Goal: Complete application form

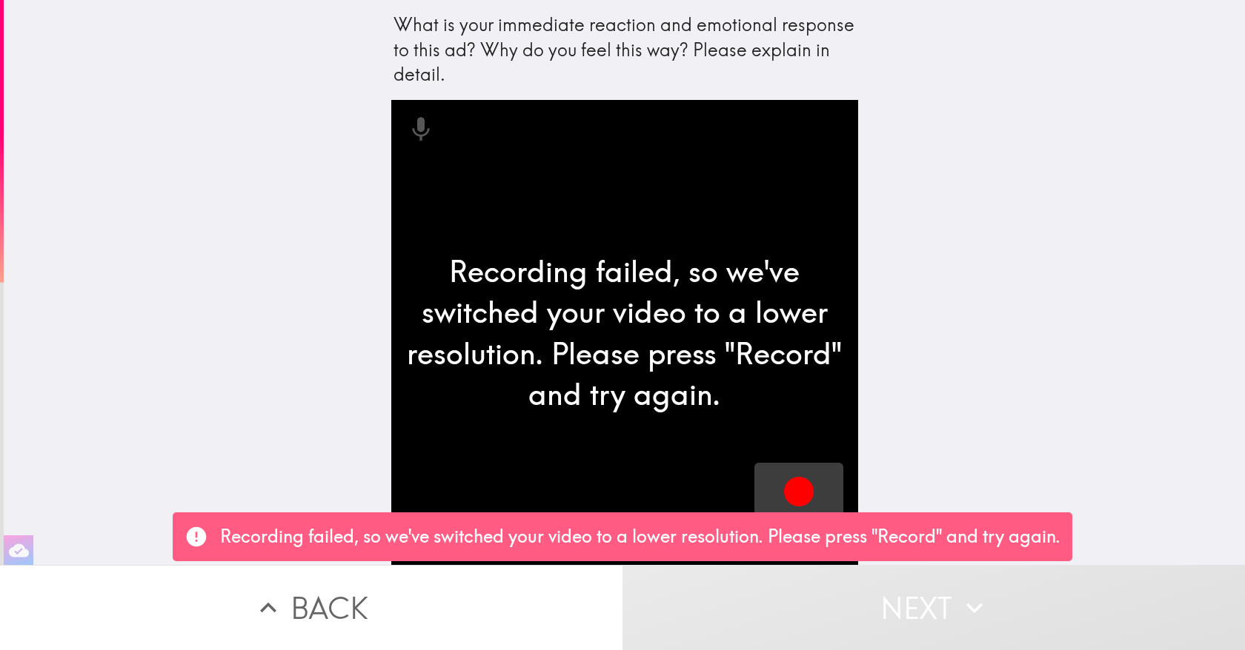
click at [806, 495] on icon "button" at bounding box center [799, 492] width 30 height 30
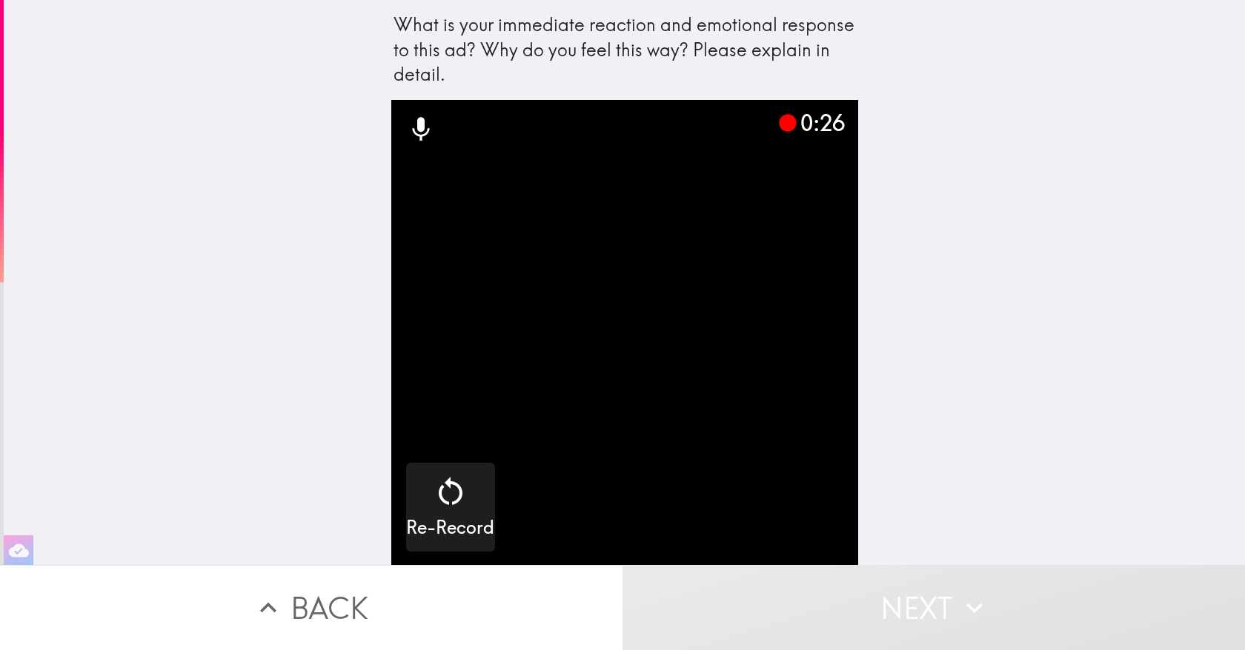
click at [901, 602] on button "Next" at bounding box center [933, 607] width 622 height 85
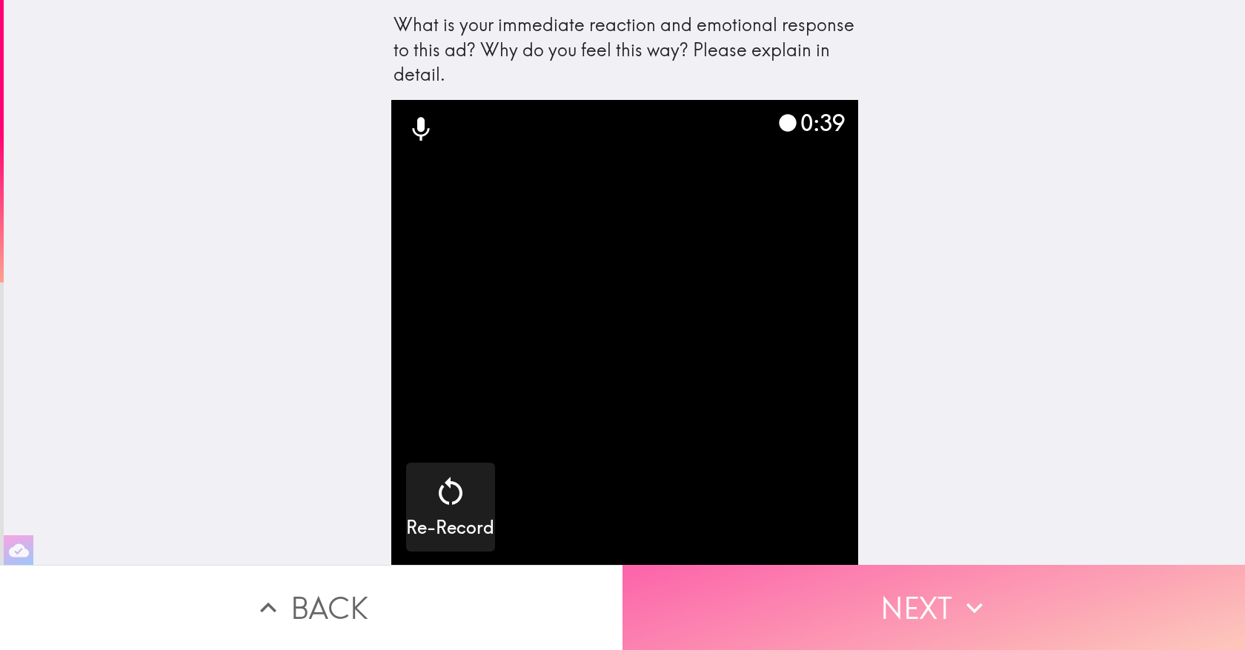
click at [811, 583] on button "Next" at bounding box center [933, 607] width 622 height 85
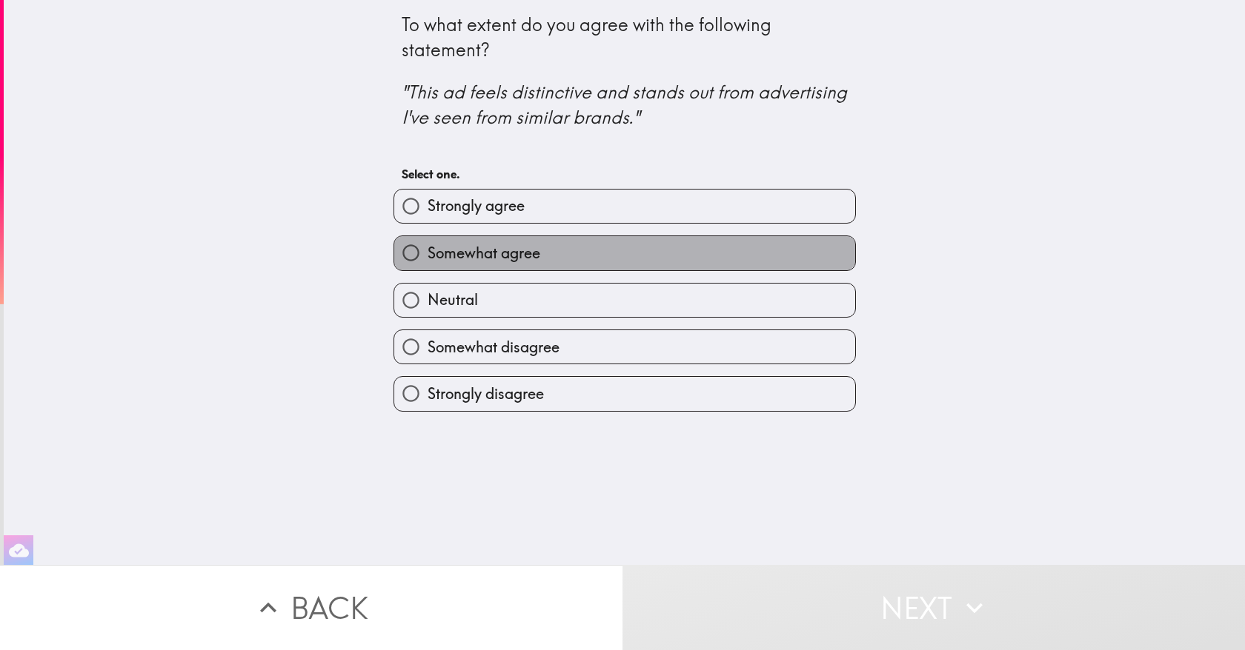
click at [770, 244] on label "Somewhat agree" at bounding box center [624, 252] width 461 height 33
click at [427, 244] on input "Somewhat agree" at bounding box center [410, 252] width 33 height 33
radio input "true"
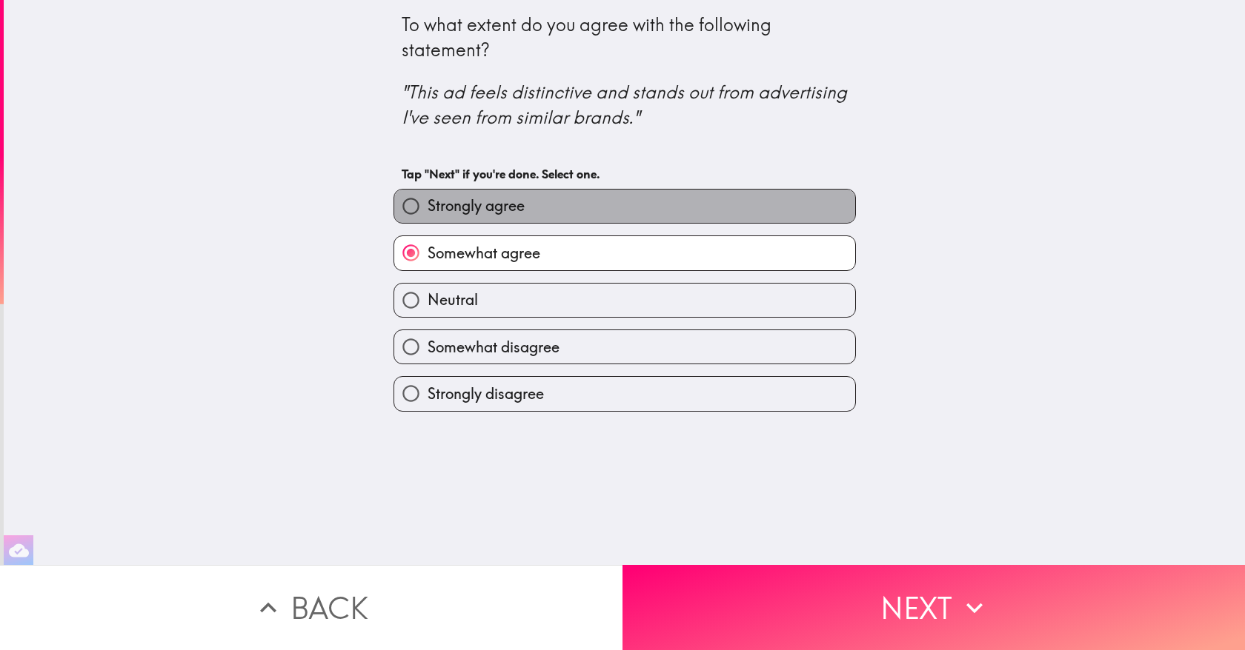
click at [765, 220] on label "Strongly agree" at bounding box center [624, 206] width 461 height 33
click at [427, 220] on input "Strongly agree" at bounding box center [410, 206] width 33 height 33
radio input "true"
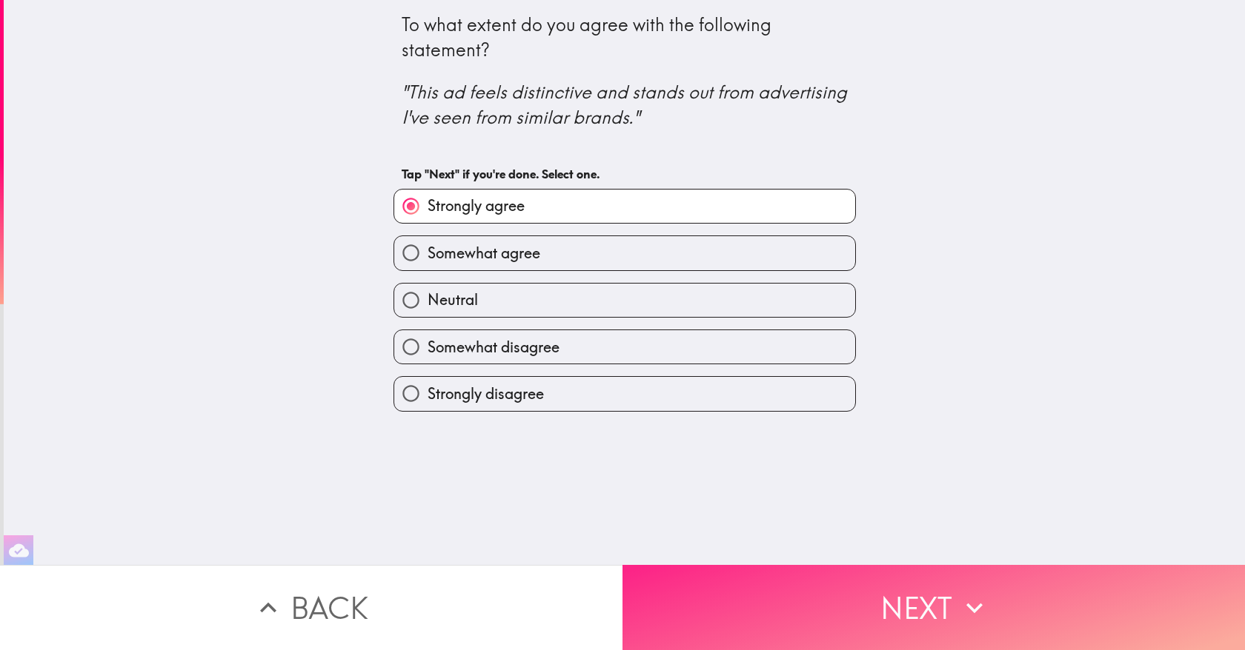
click at [802, 605] on button "Next" at bounding box center [933, 607] width 622 height 85
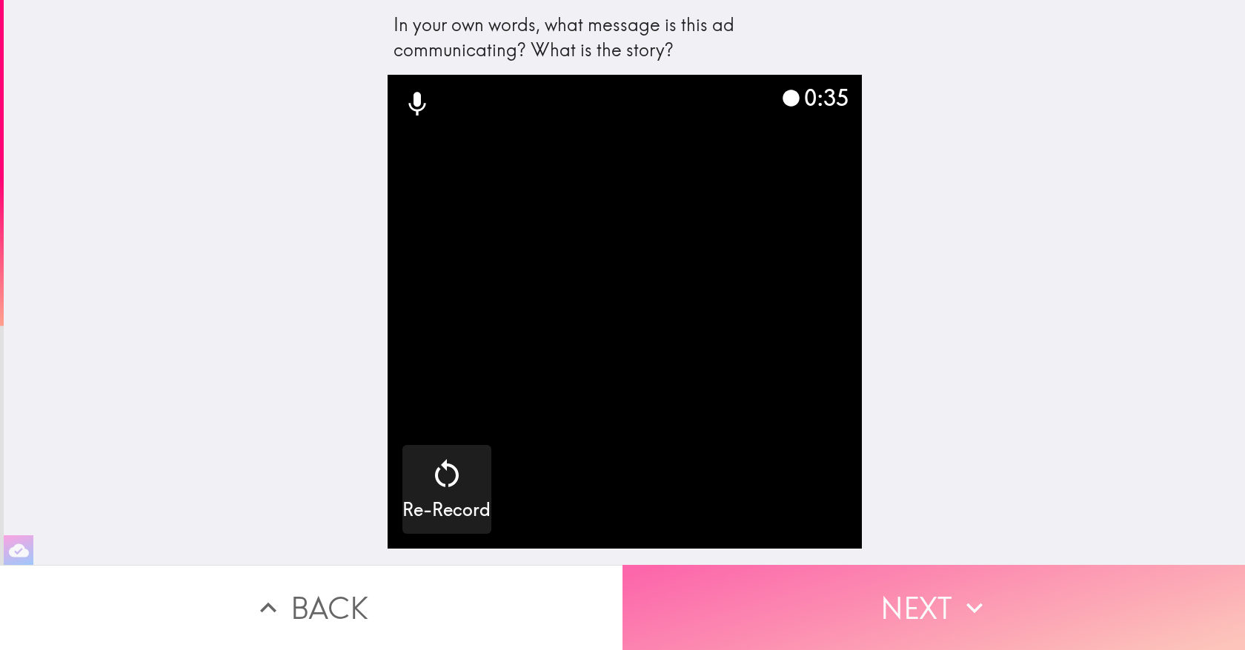
click at [708, 576] on button "Next" at bounding box center [933, 607] width 622 height 85
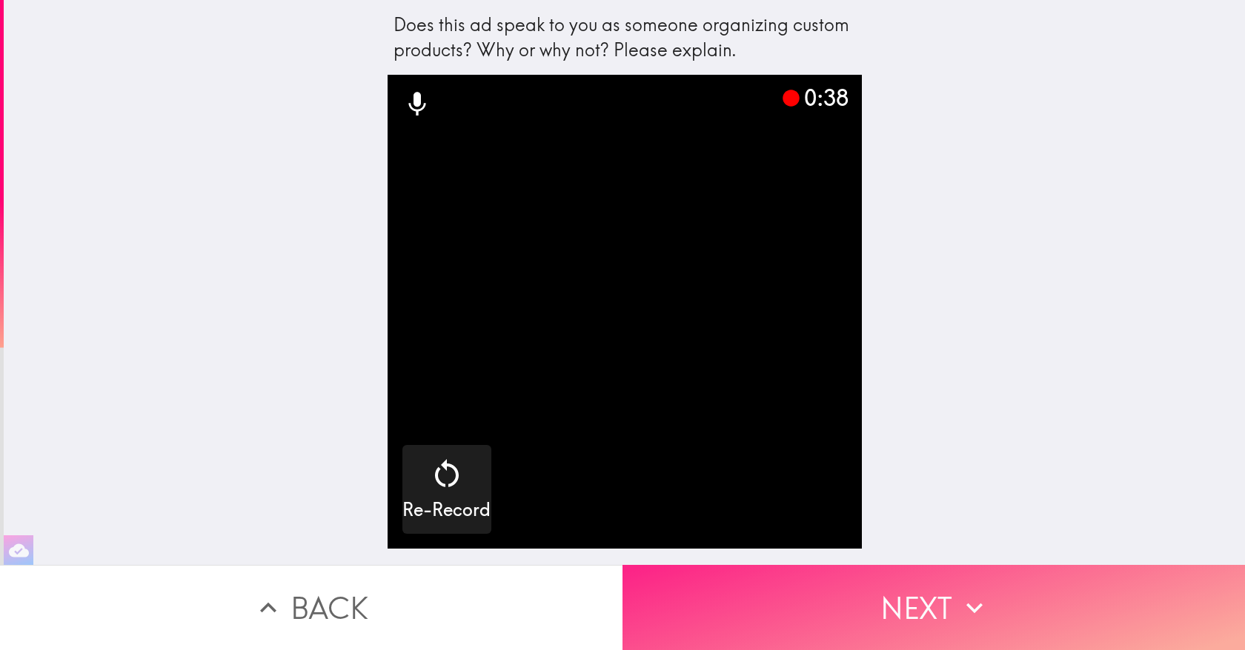
click at [885, 585] on button "Next" at bounding box center [933, 607] width 622 height 85
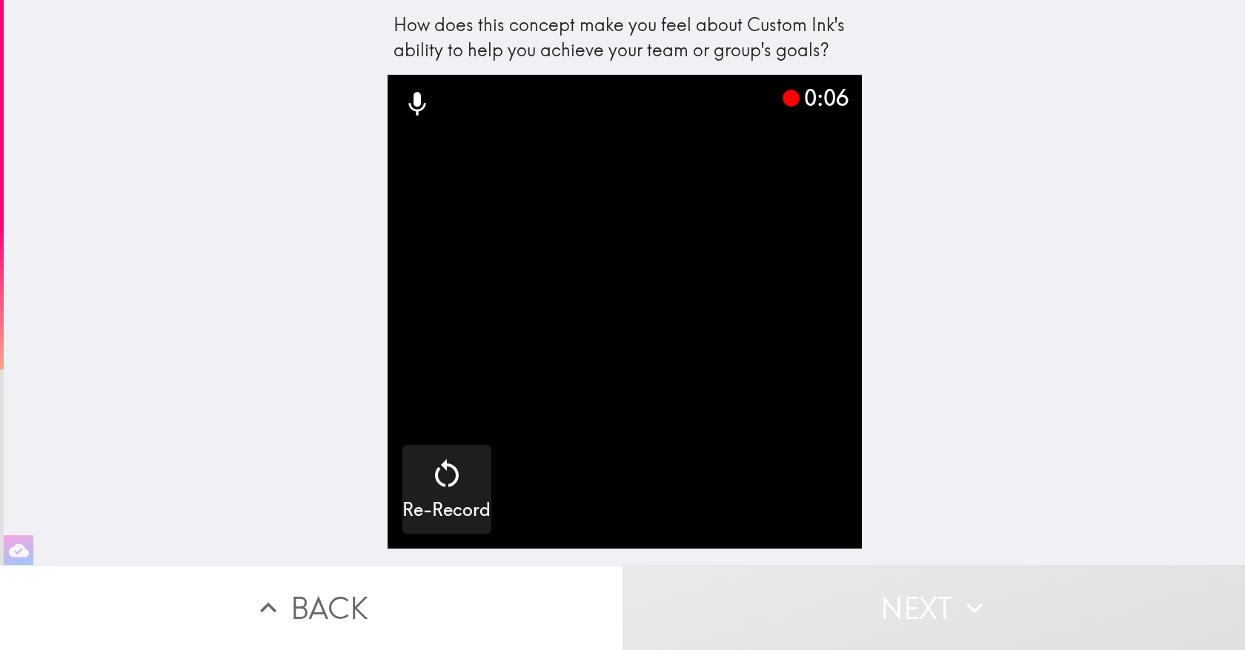
click at [461, 579] on button "Back" at bounding box center [311, 607] width 622 height 85
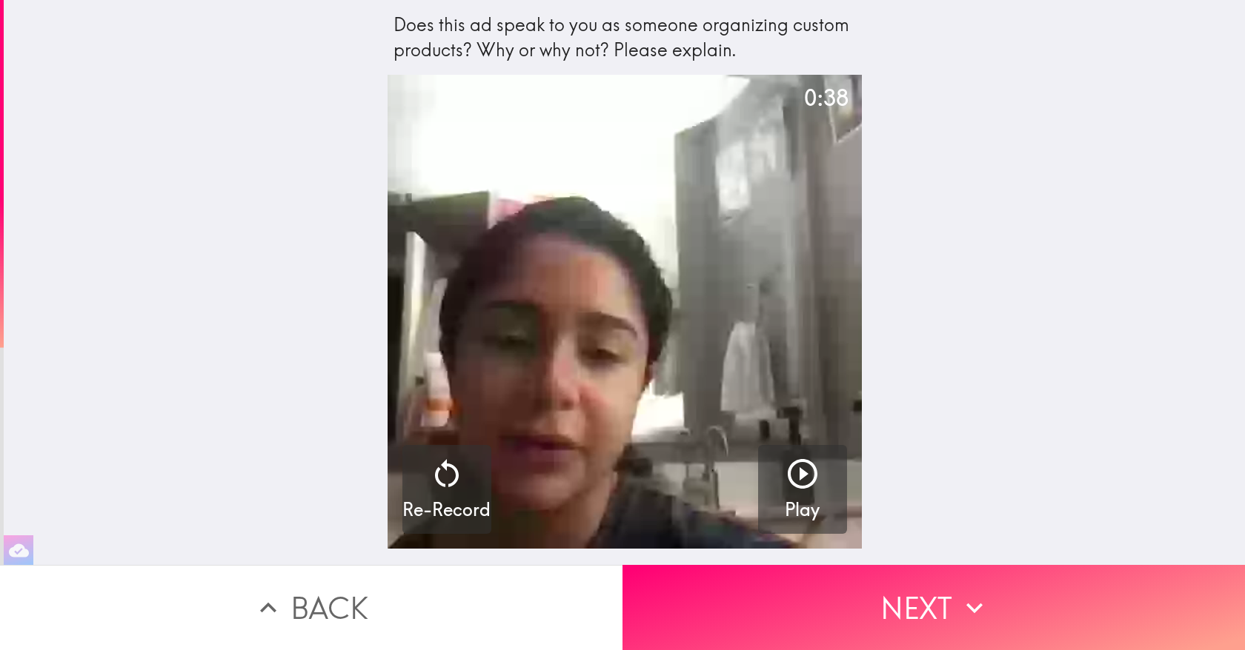
click at [451, 587] on button "Back" at bounding box center [311, 607] width 622 height 85
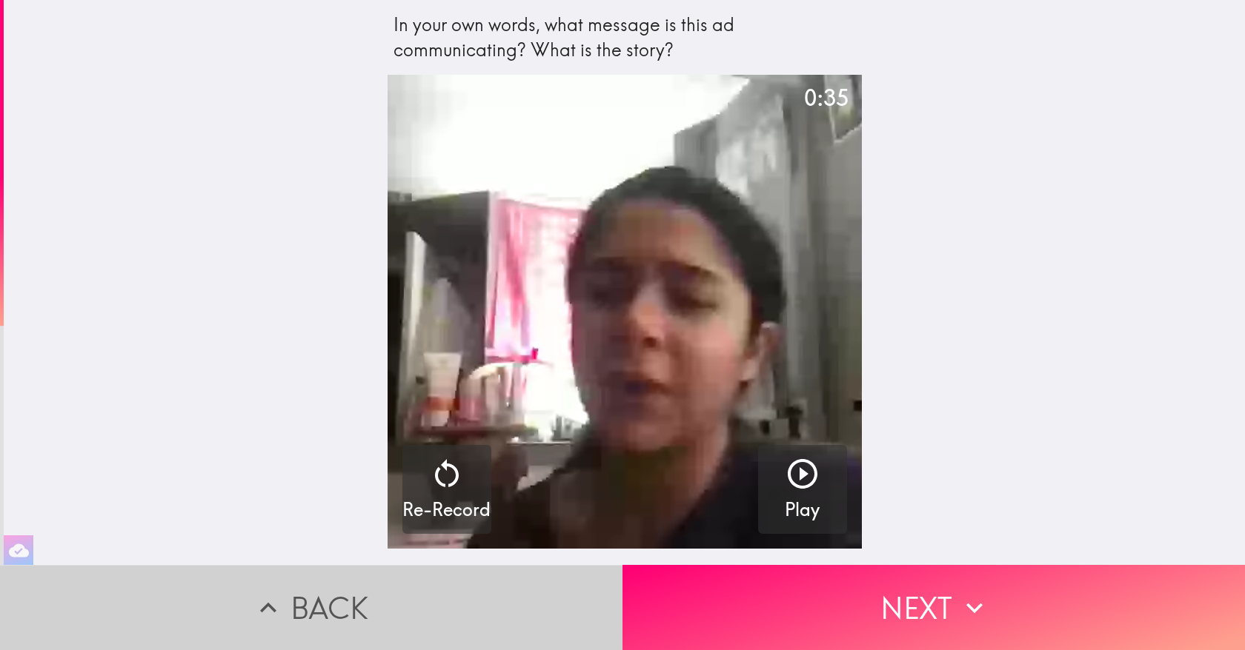
click at [451, 587] on button "Back" at bounding box center [311, 607] width 622 height 85
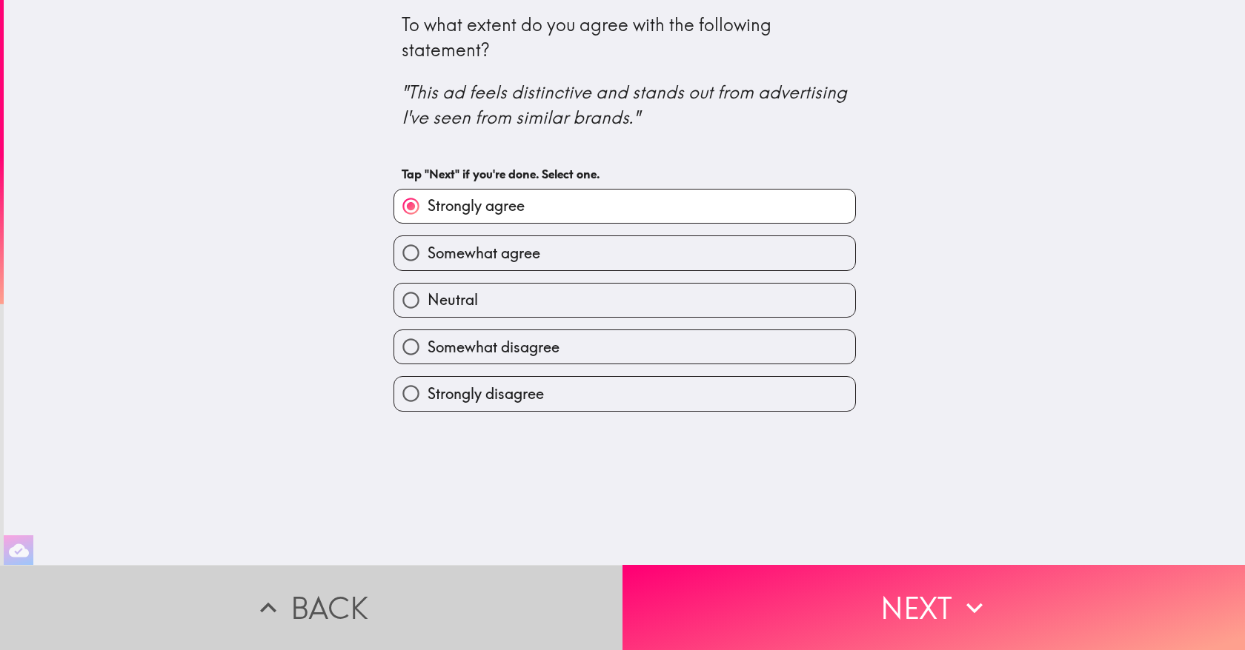
click at [451, 587] on button "Back" at bounding box center [311, 607] width 622 height 85
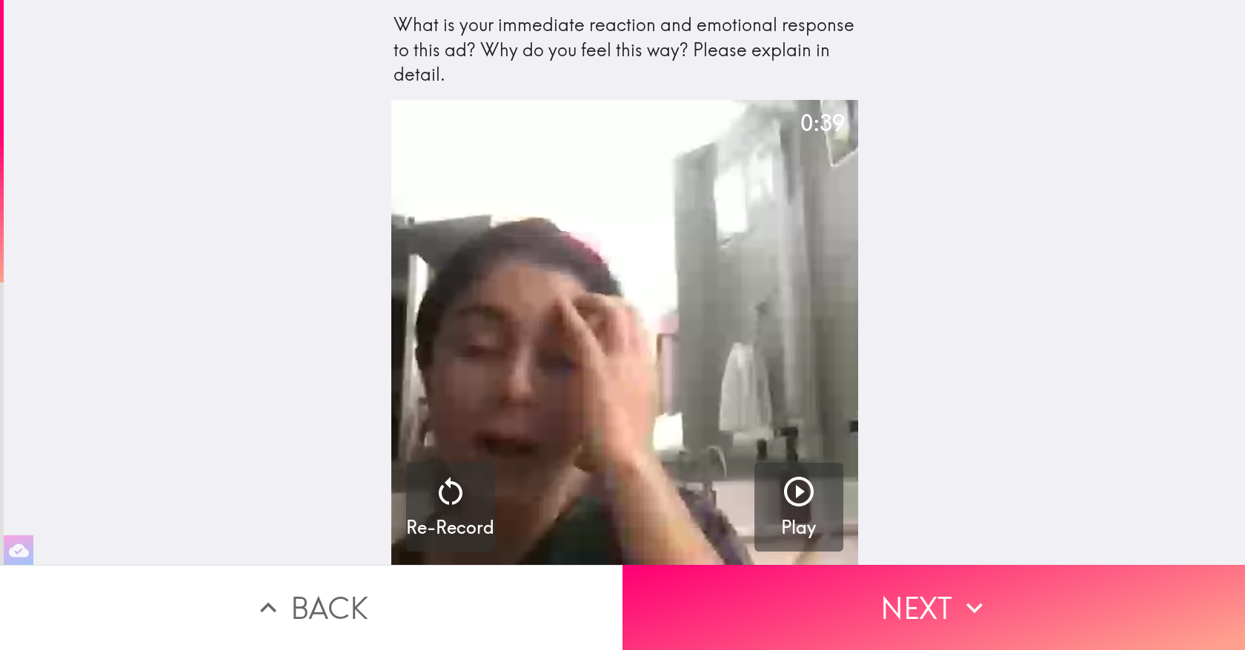
click at [451, 587] on button "Back" at bounding box center [311, 607] width 622 height 85
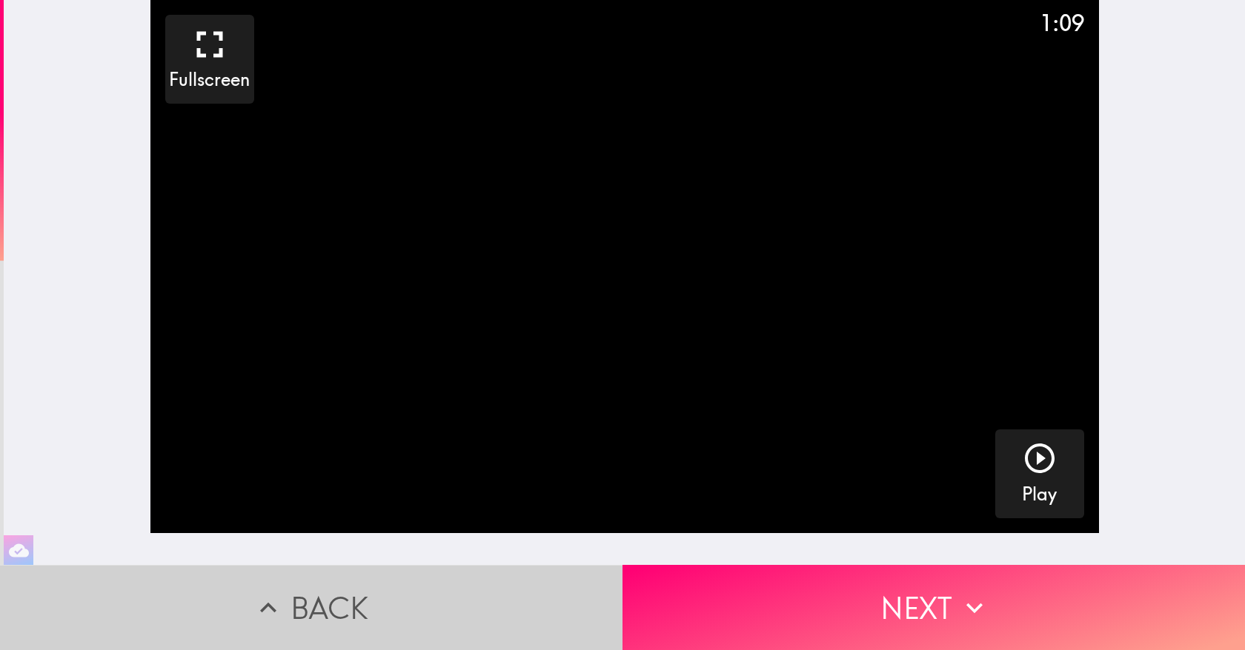
click at [451, 587] on button "Back" at bounding box center [311, 607] width 622 height 85
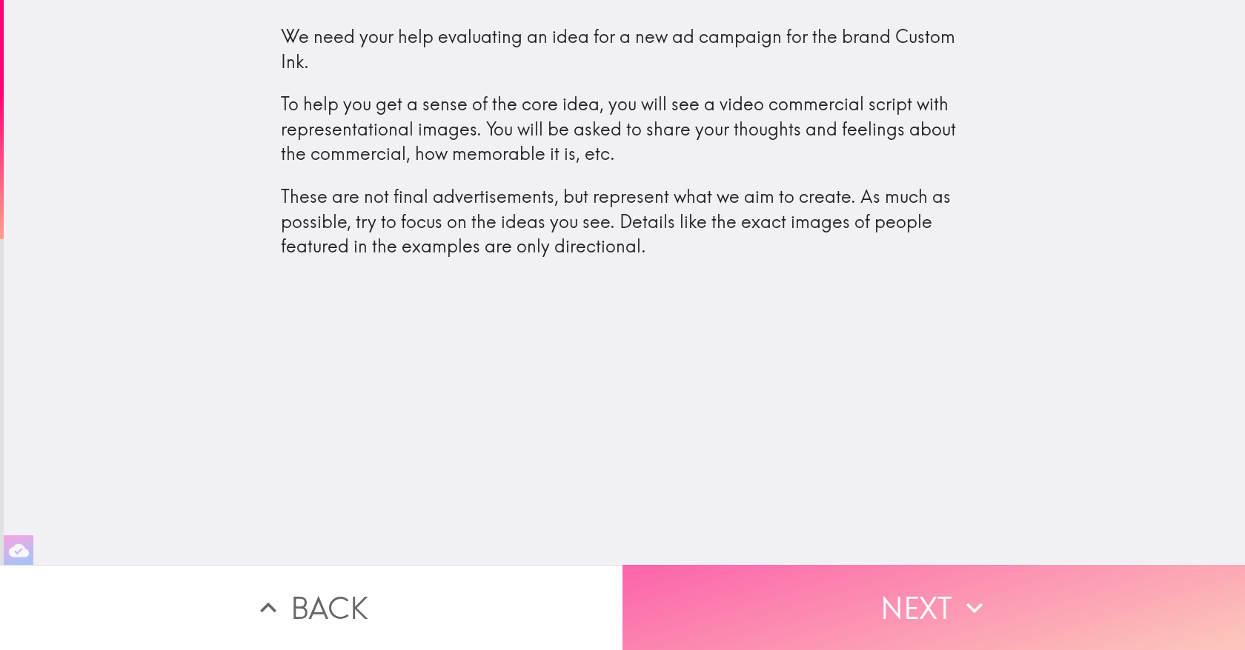
click at [762, 576] on button "Next" at bounding box center [933, 607] width 622 height 85
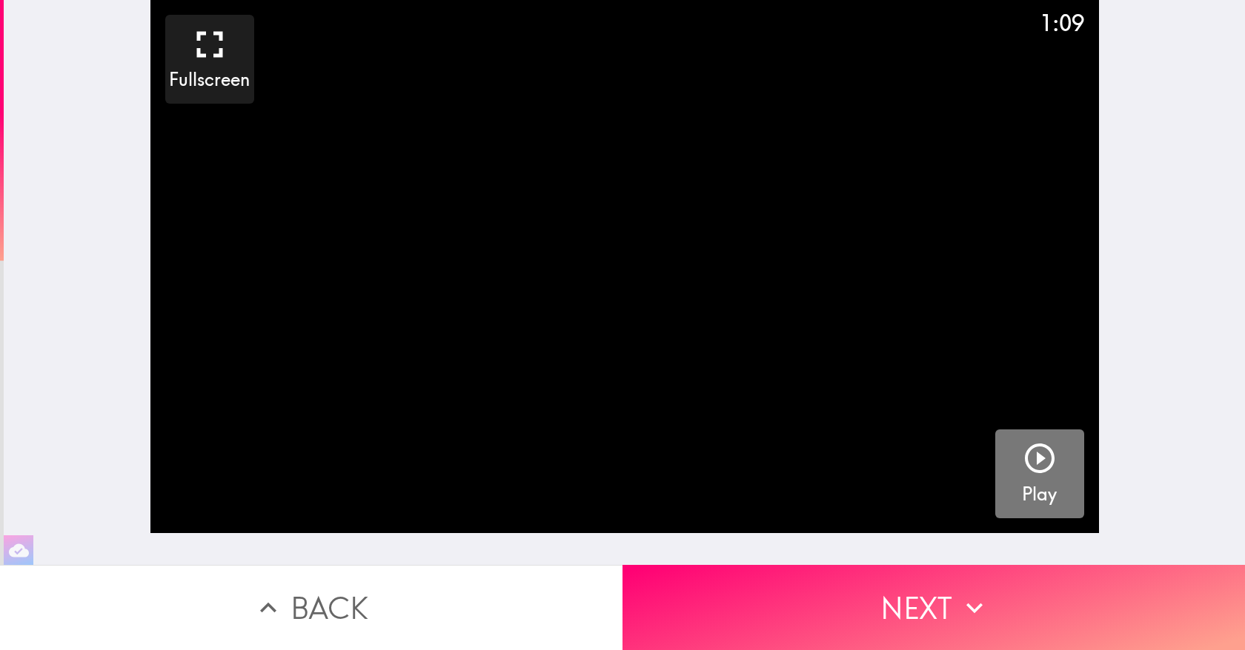
click at [1034, 445] on icon "button" at bounding box center [1040, 459] width 30 height 30
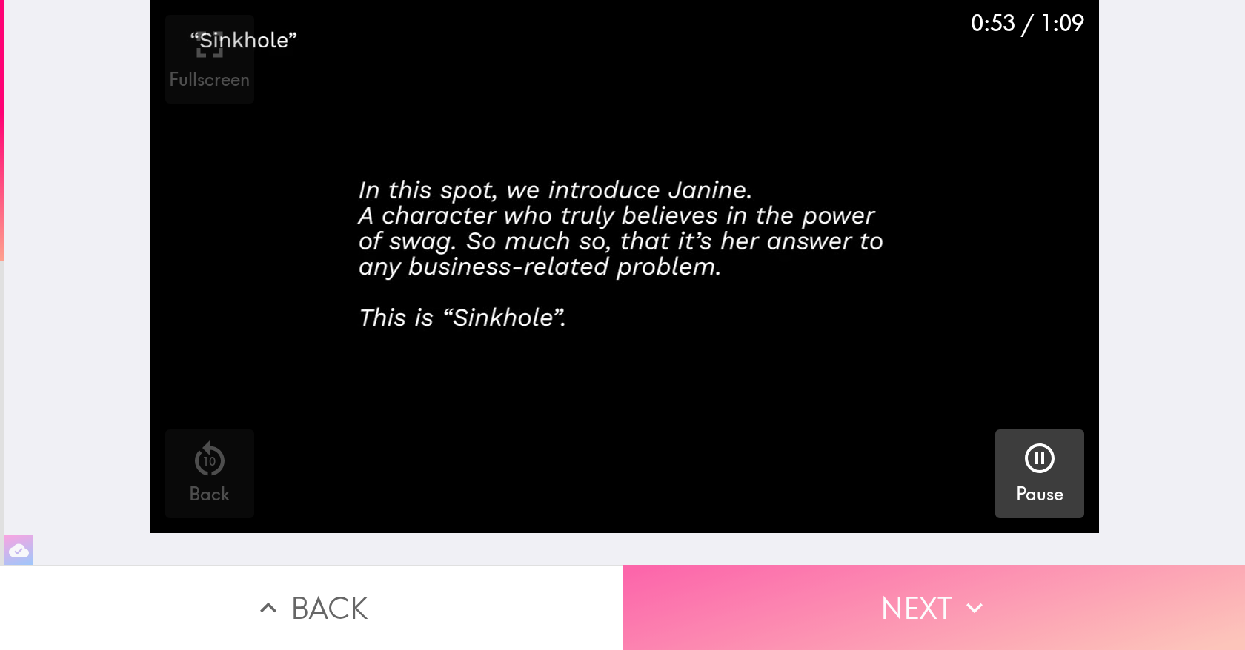
click at [851, 625] on button "Next" at bounding box center [933, 607] width 622 height 85
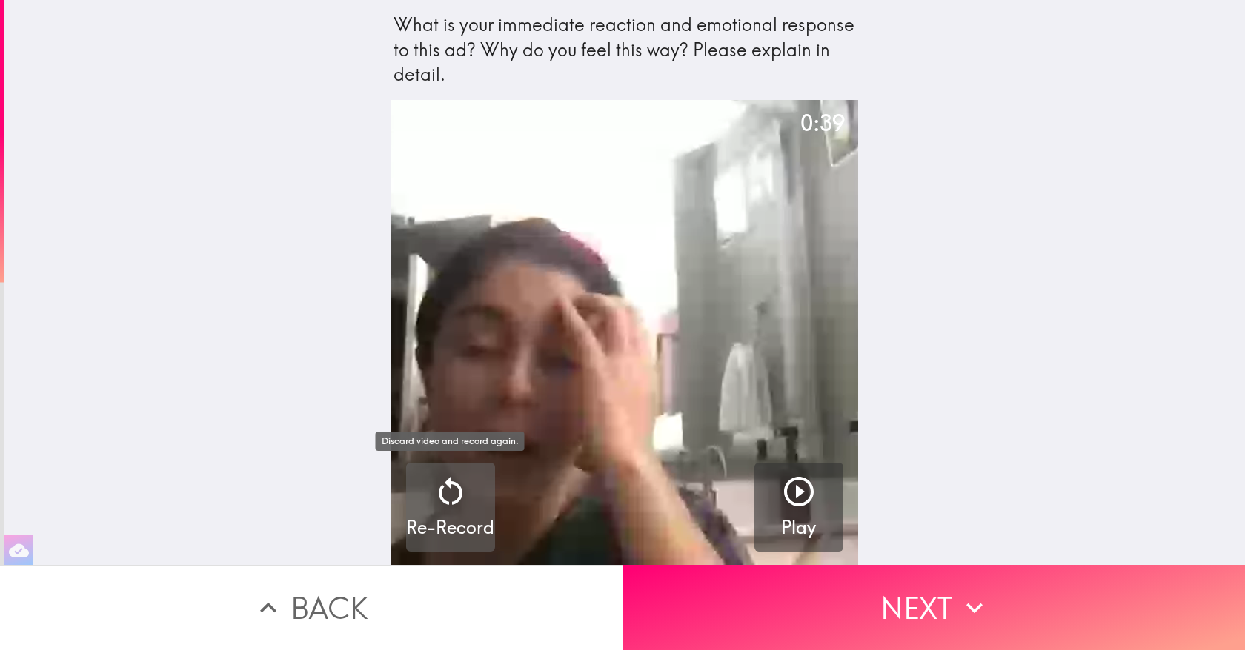
click at [479, 502] on div "Re-Record" at bounding box center [450, 507] width 88 height 67
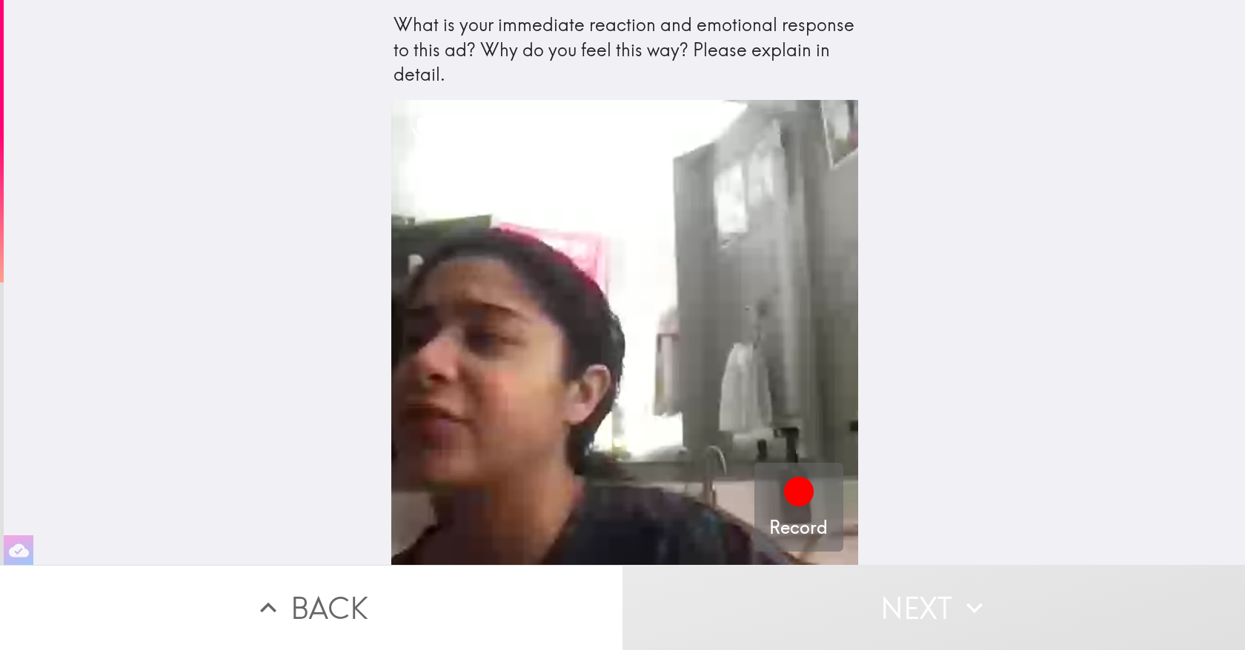
click at [788, 508] on icon "button" at bounding box center [799, 492] width 36 height 36
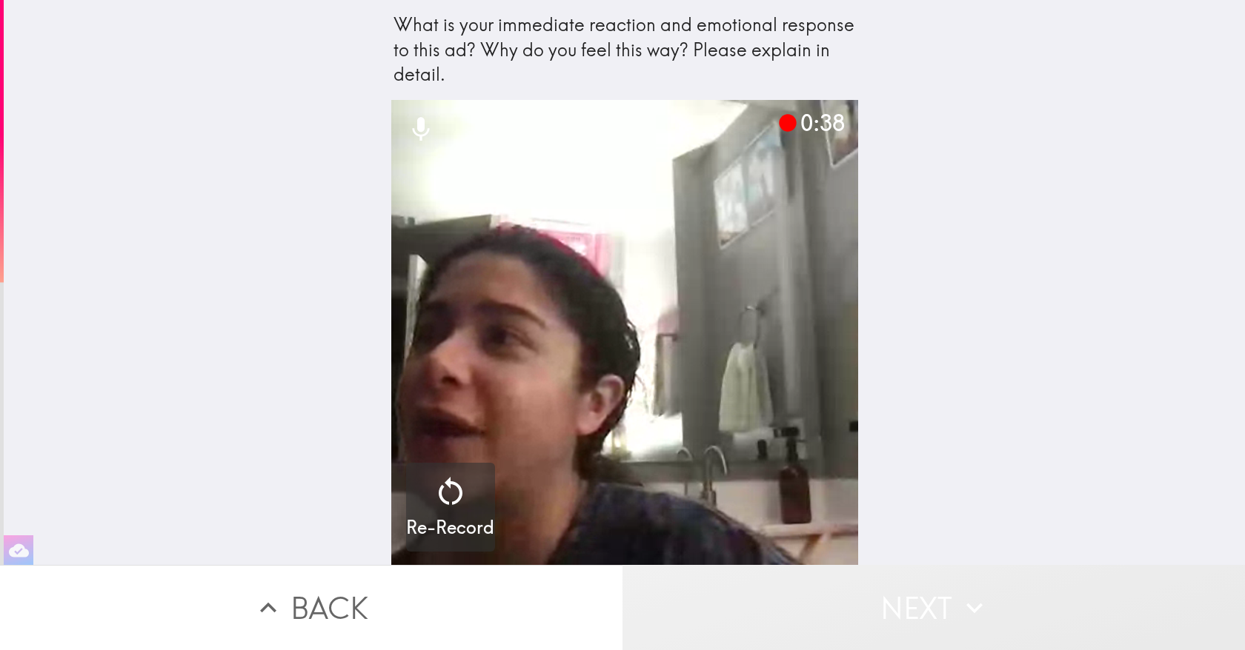
click at [922, 595] on button "Next" at bounding box center [933, 607] width 622 height 85
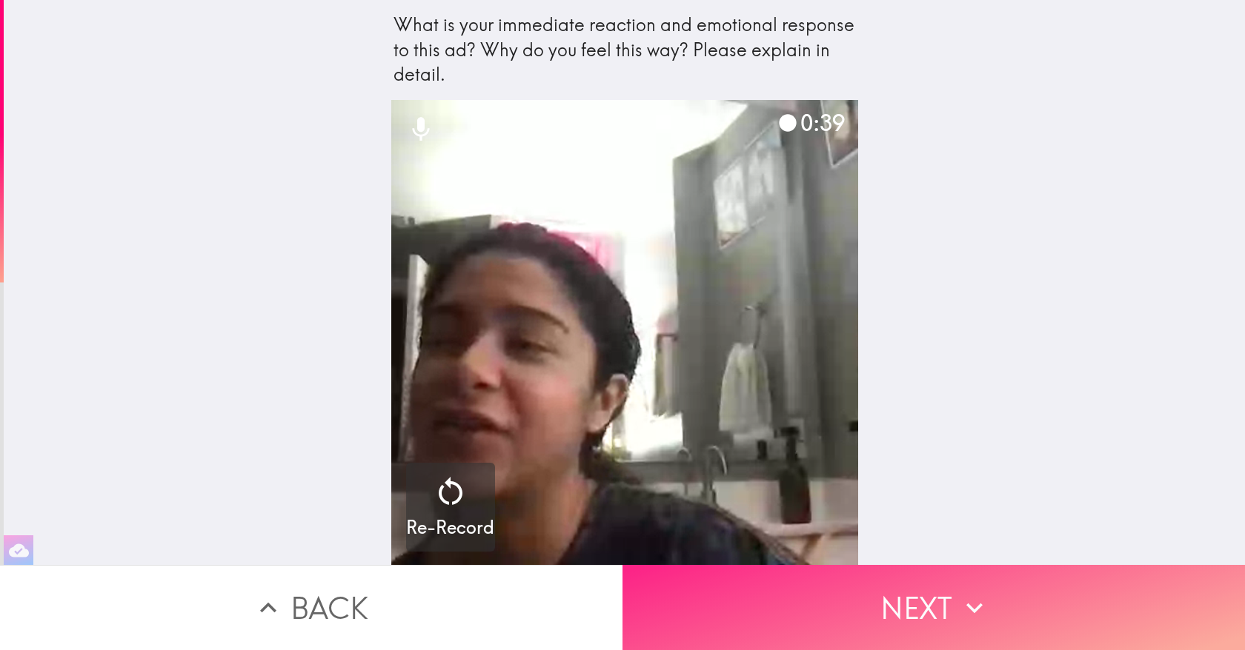
click at [850, 619] on button "Next" at bounding box center [933, 607] width 622 height 85
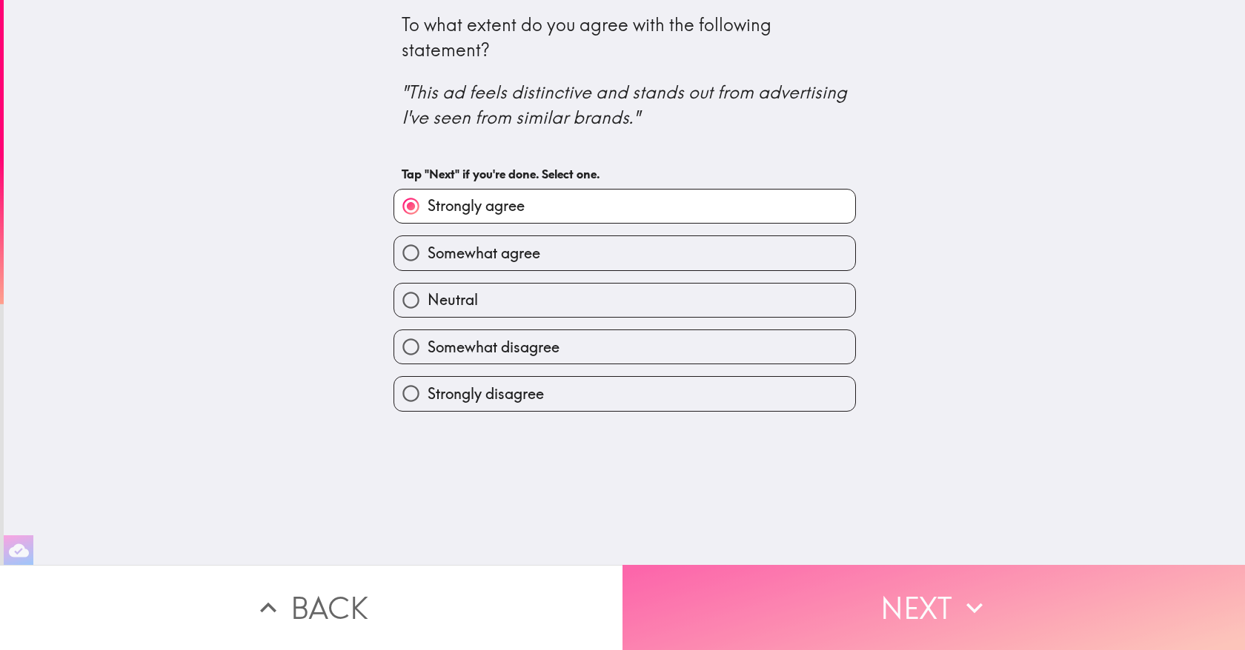
click at [850, 619] on button "Next" at bounding box center [933, 607] width 622 height 85
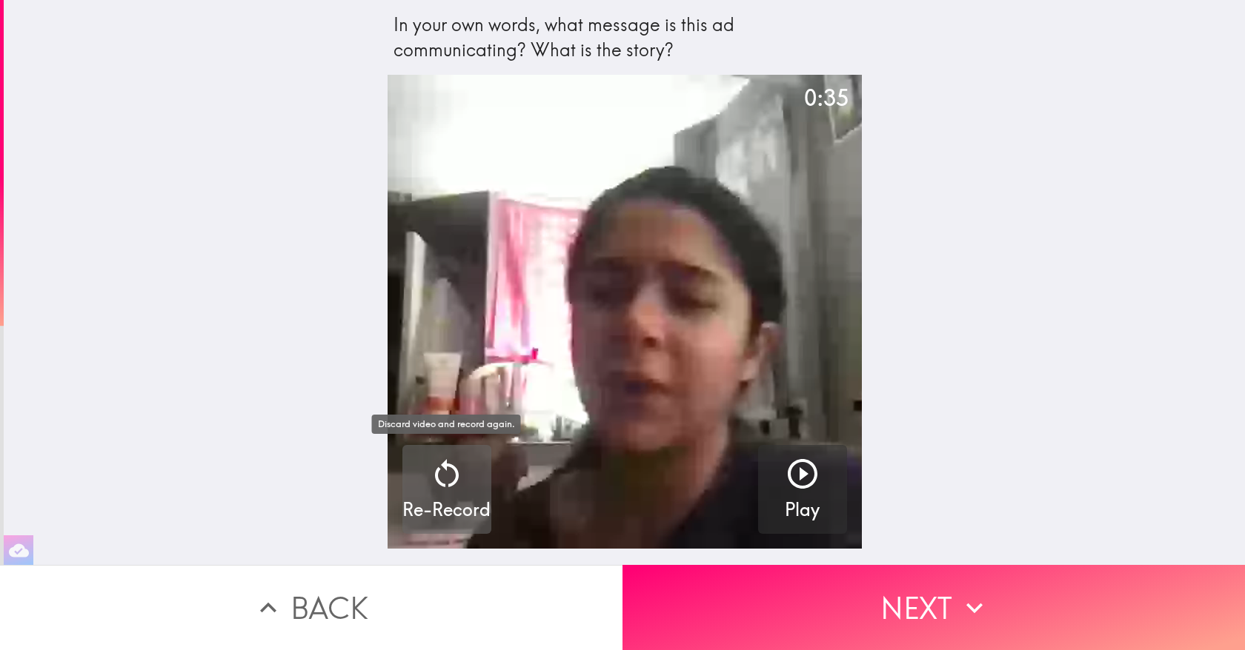
click at [472, 476] on div "Re-Record" at bounding box center [446, 489] width 88 height 67
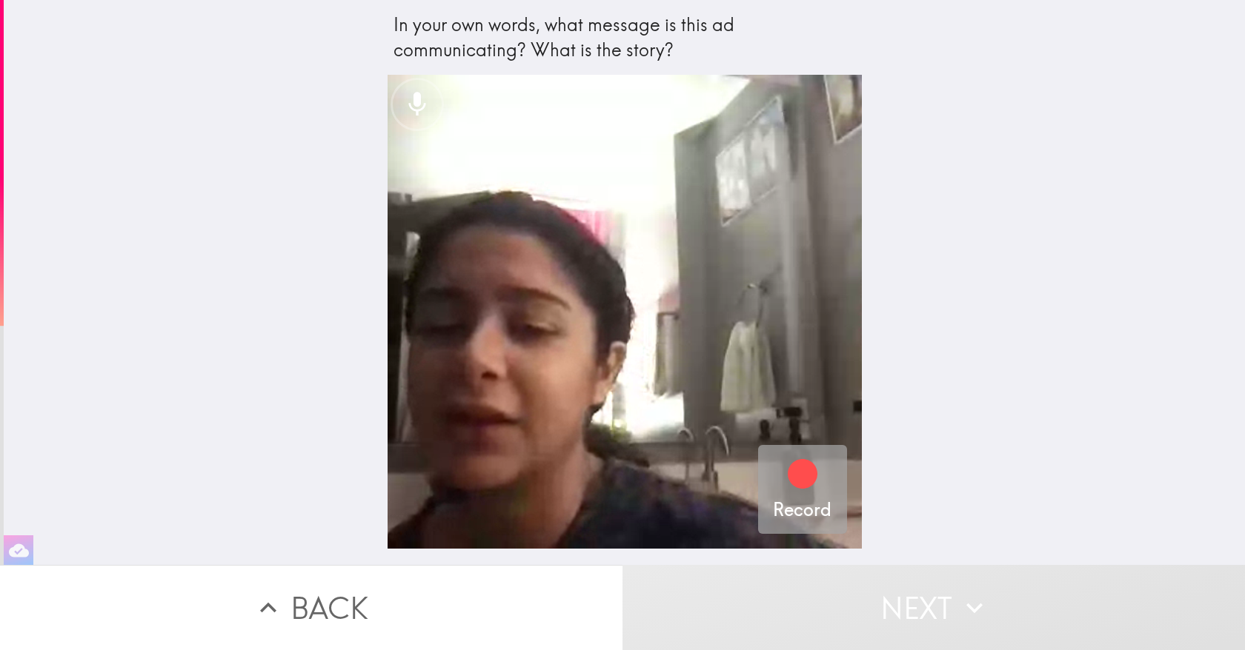
click at [782, 470] on div "Record" at bounding box center [802, 489] width 59 height 67
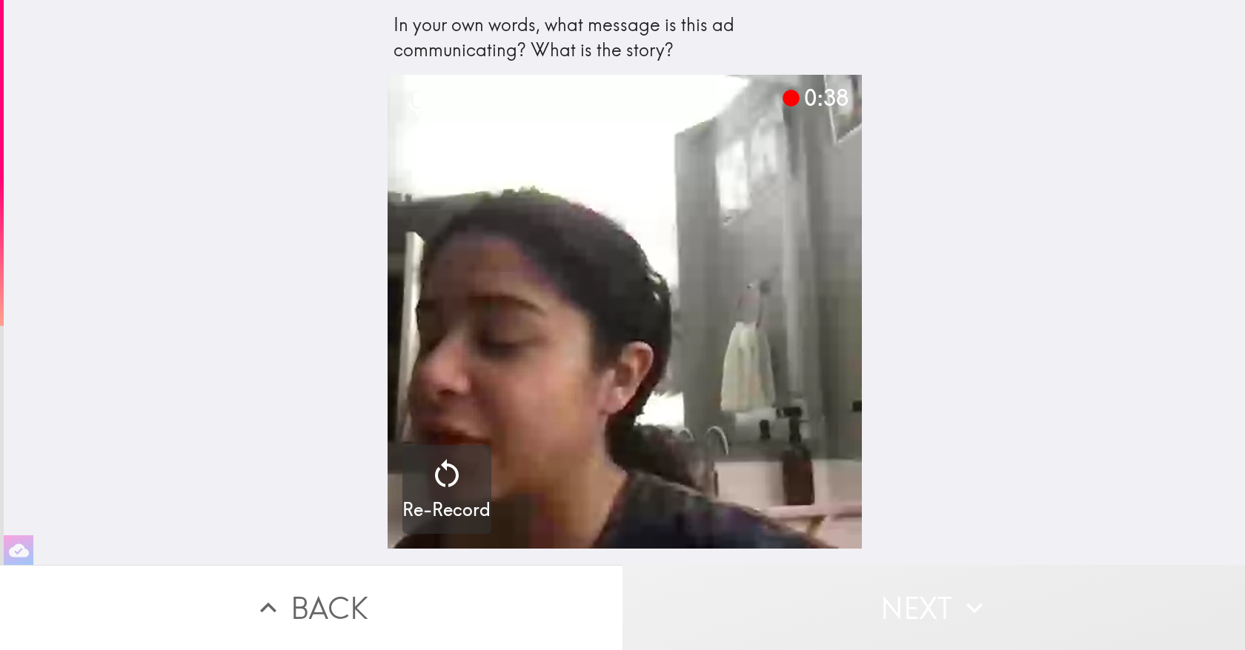
click at [770, 573] on button "Next" at bounding box center [933, 607] width 622 height 85
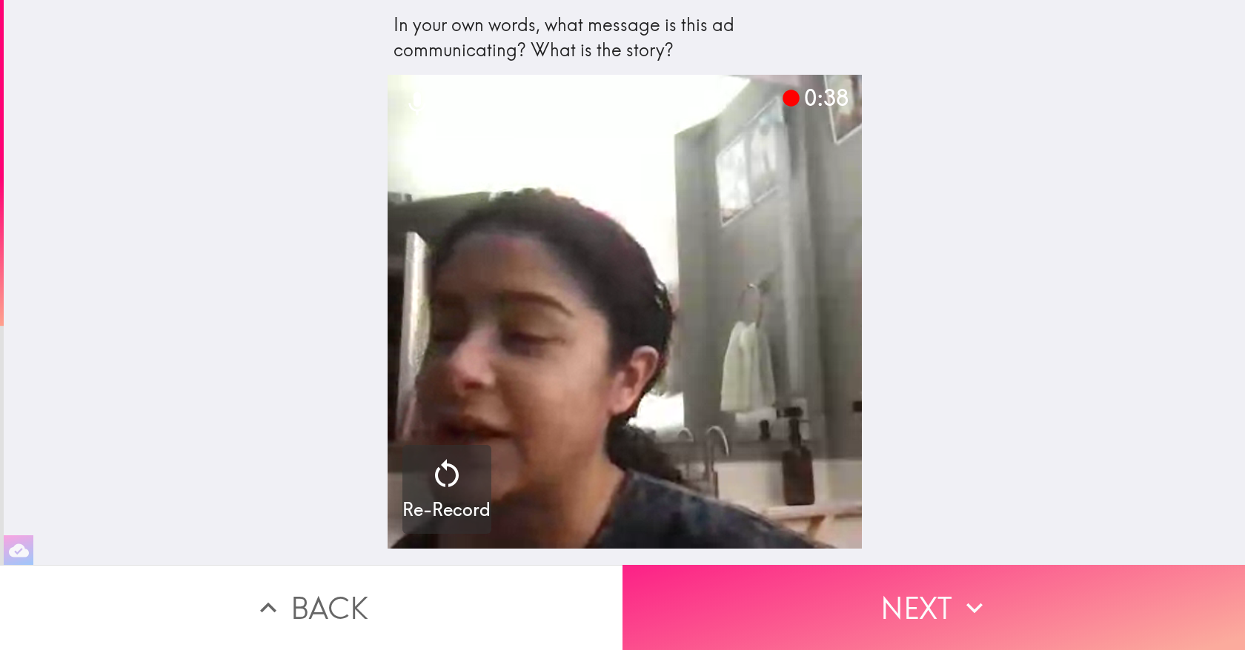
click at [770, 576] on button "Next" at bounding box center [933, 607] width 622 height 85
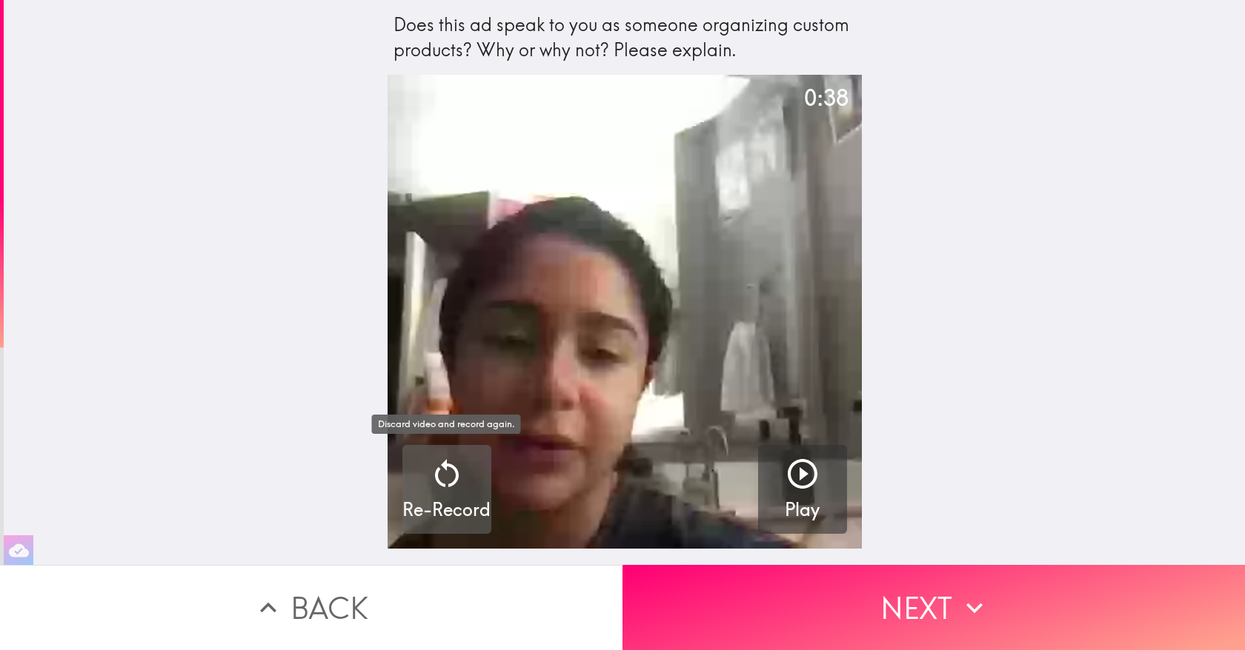
click at [473, 476] on div "Re-Record" at bounding box center [446, 489] width 88 height 67
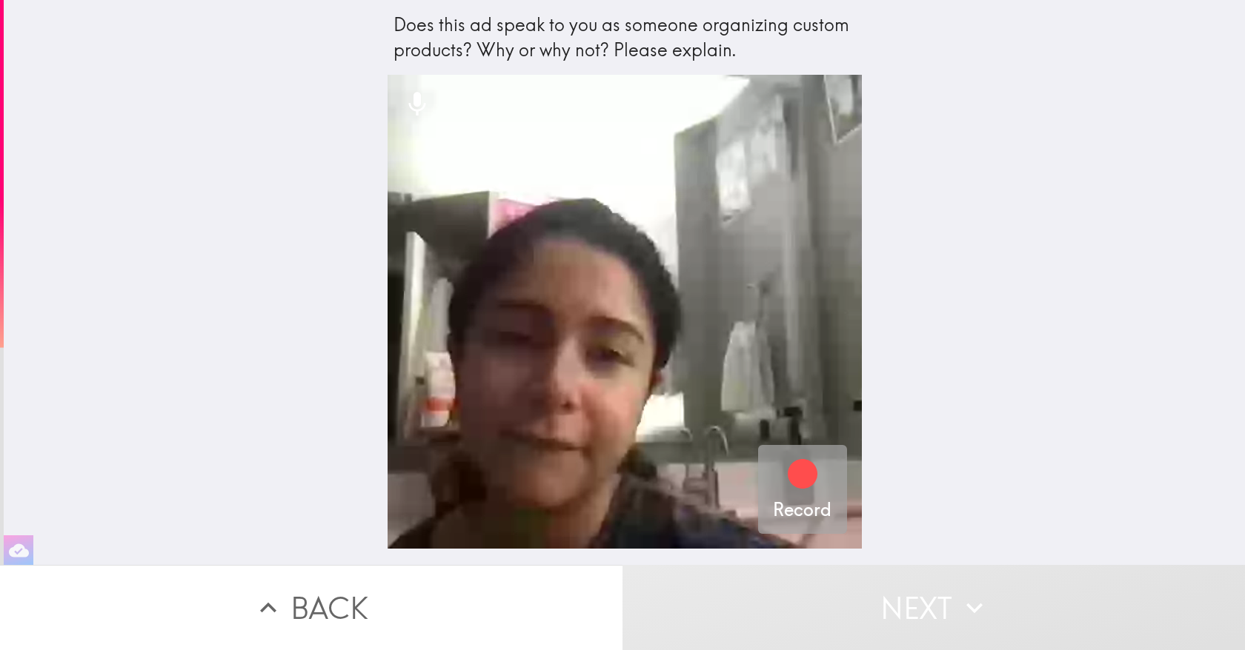
click at [779, 482] on div "Record" at bounding box center [802, 489] width 59 height 67
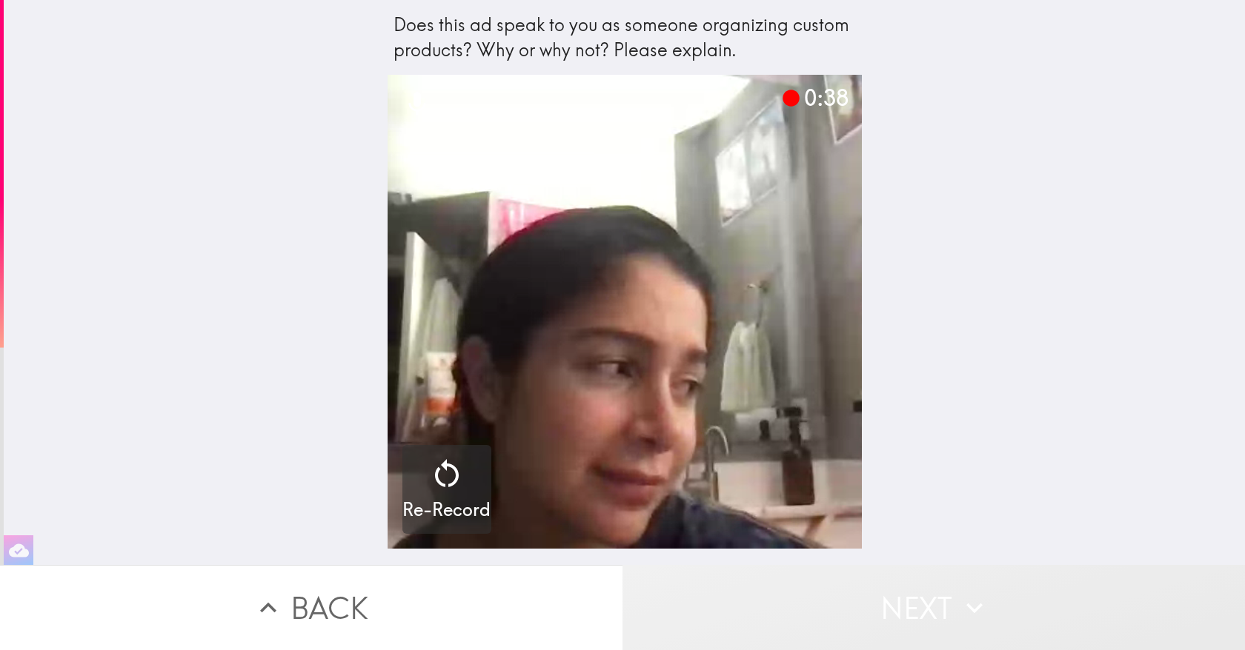
click at [799, 593] on button "Next" at bounding box center [933, 607] width 622 height 85
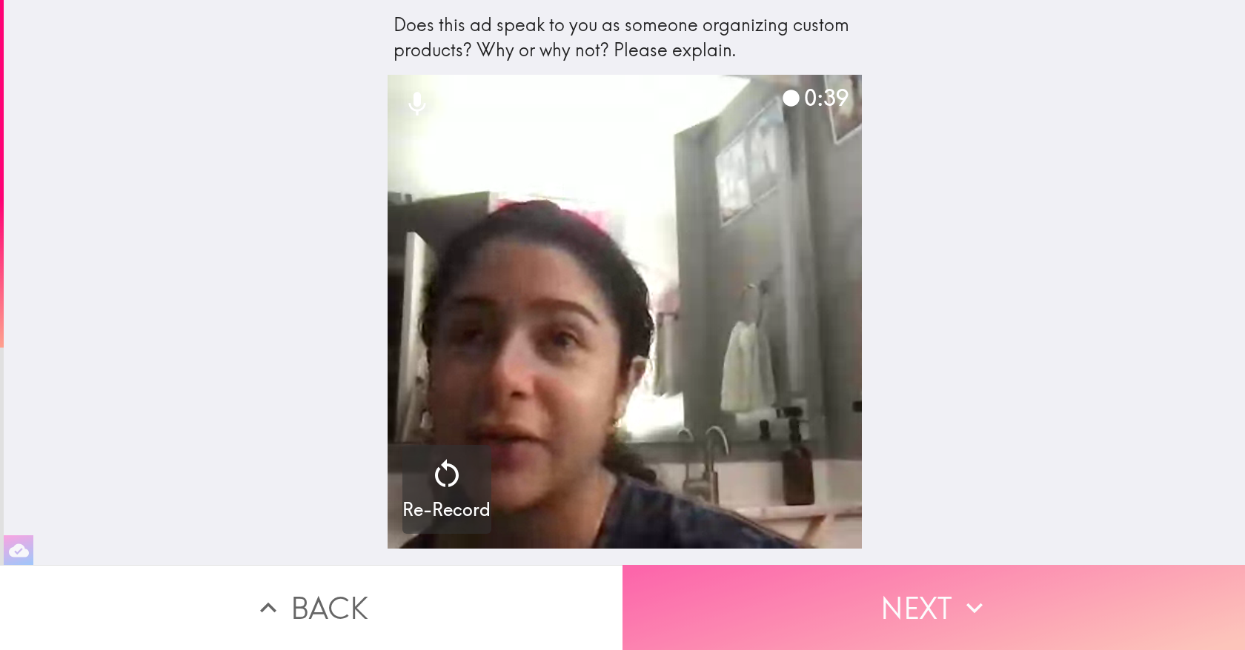
click at [799, 637] on button "Next" at bounding box center [933, 607] width 622 height 85
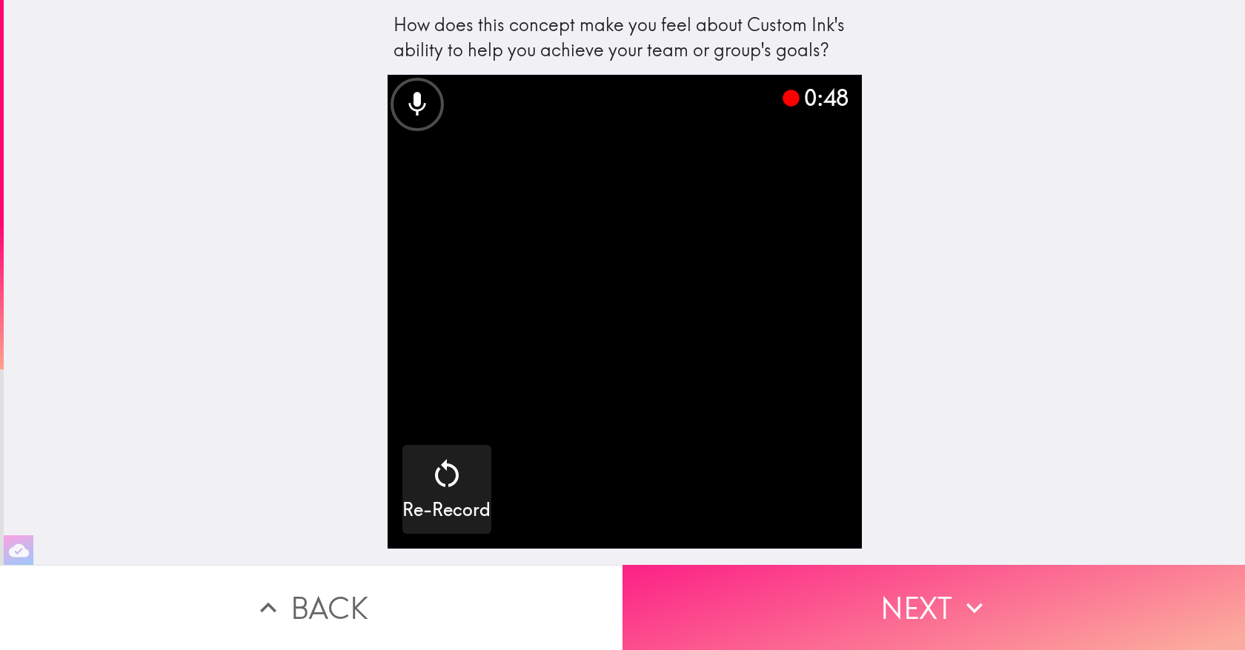
click at [752, 625] on button "Next" at bounding box center [933, 607] width 622 height 85
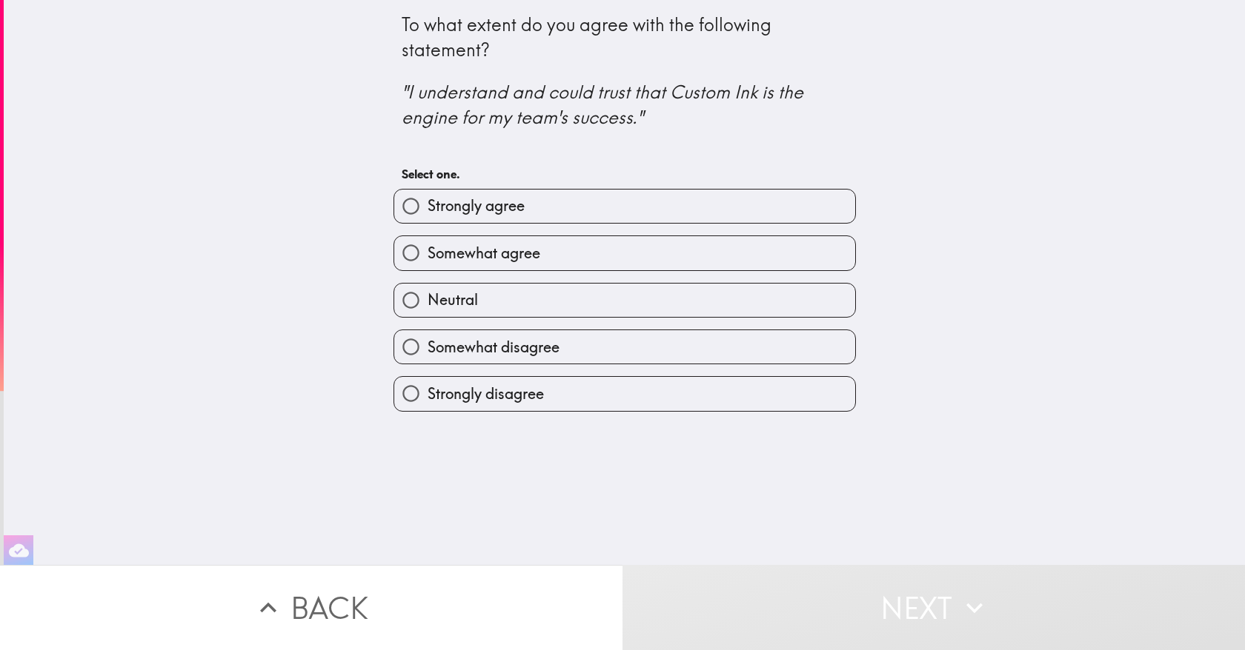
click at [746, 263] on label "Somewhat agree" at bounding box center [624, 252] width 461 height 33
click at [427, 263] on input "Somewhat agree" at bounding box center [410, 252] width 33 height 33
radio input "true"
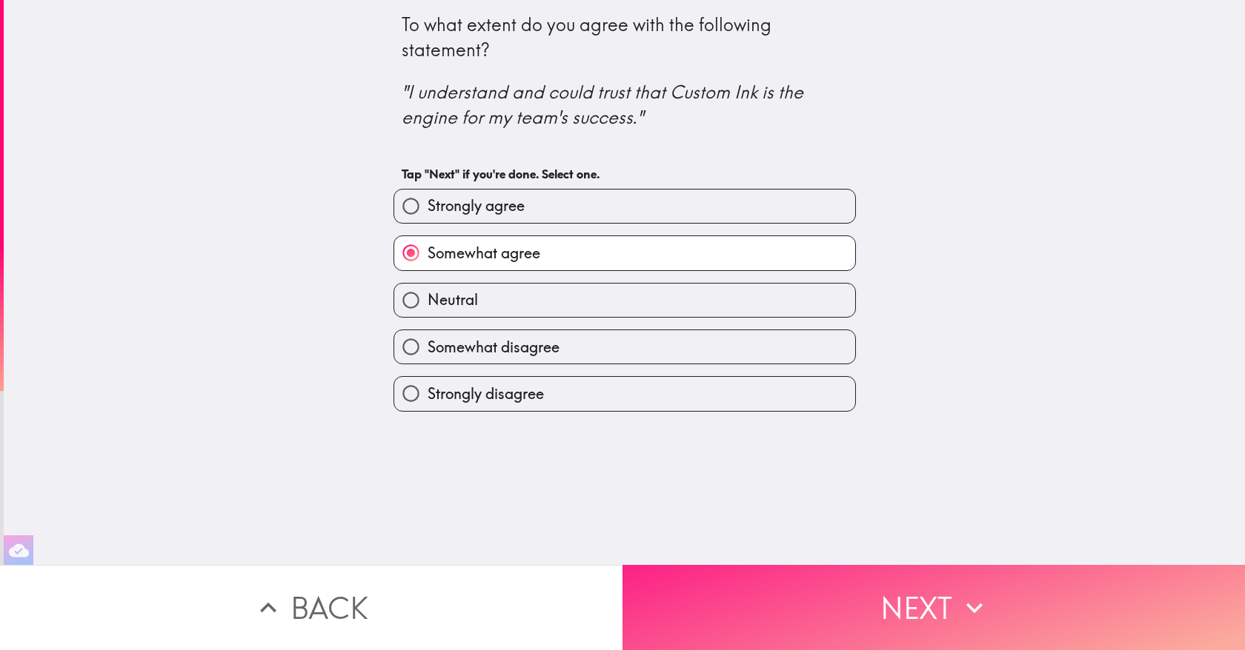
click at [807, 587] on button "Next" at bounding box center [933, 607] width 622 height 85
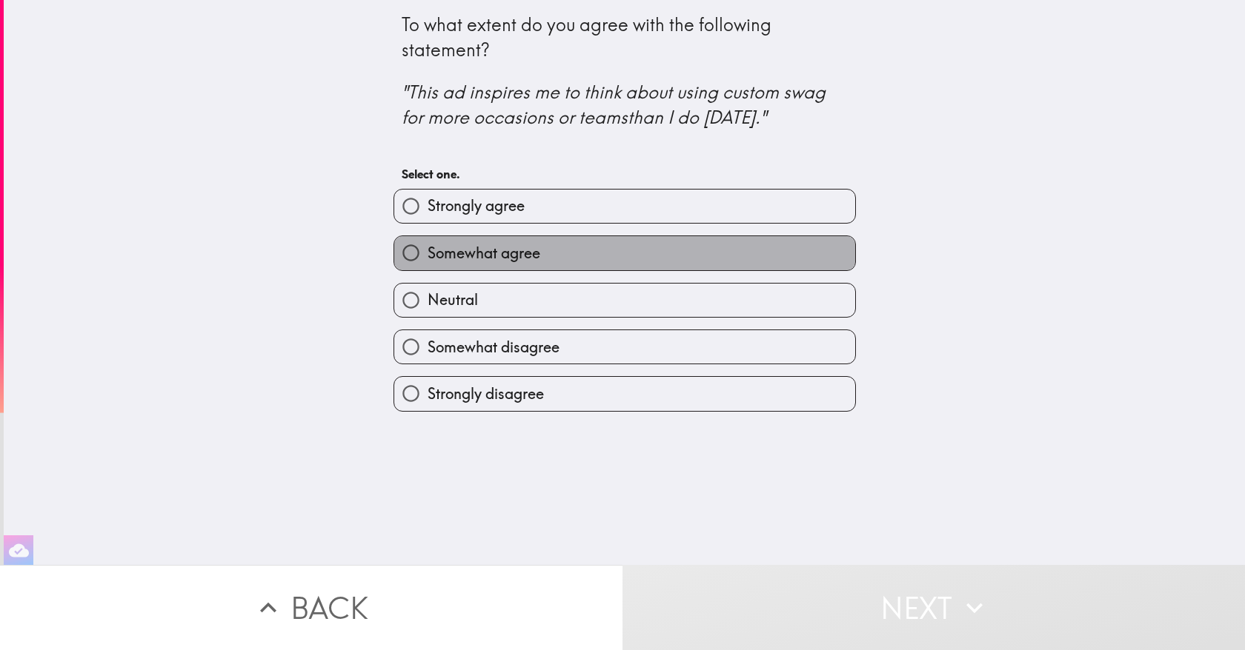
click at [731, 246] on label "Somewhat agree" at bounding box center [624, 252] width 461 height 33
click at [427, 246] on input "Somewhat agree" at bounding box center [410, 252] width 33 height 33
radio input "true"
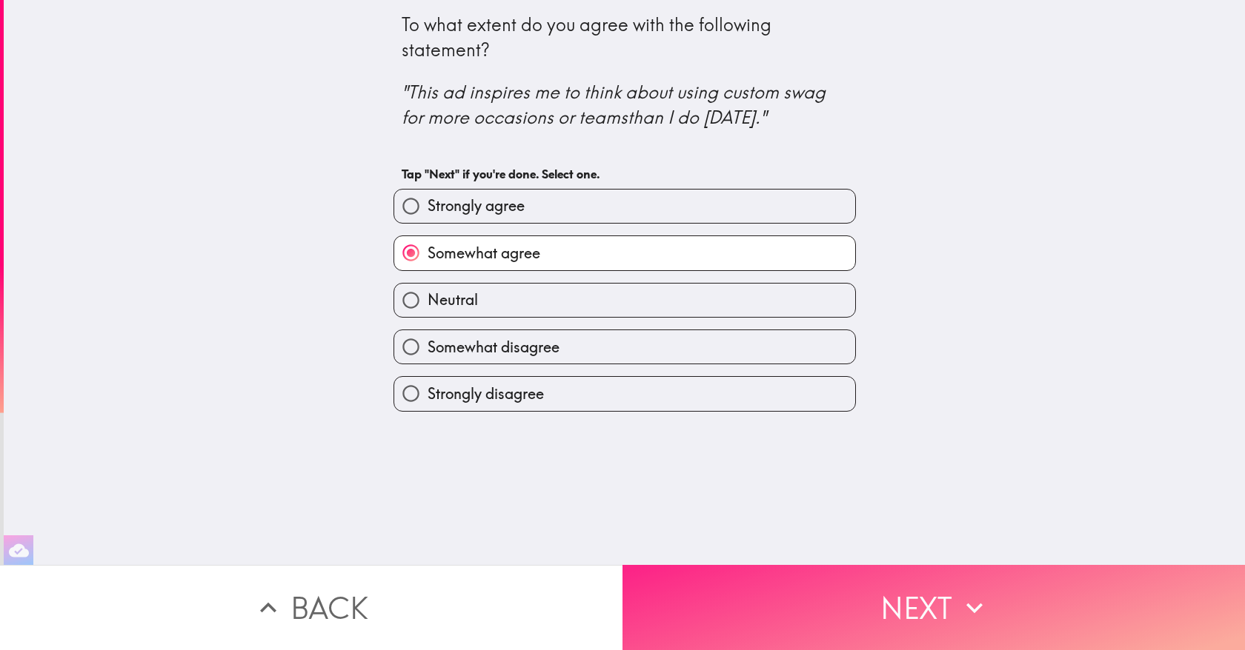
click at [804, 613] on button "Next" at bounding box center [933, 607] width 622 height 85
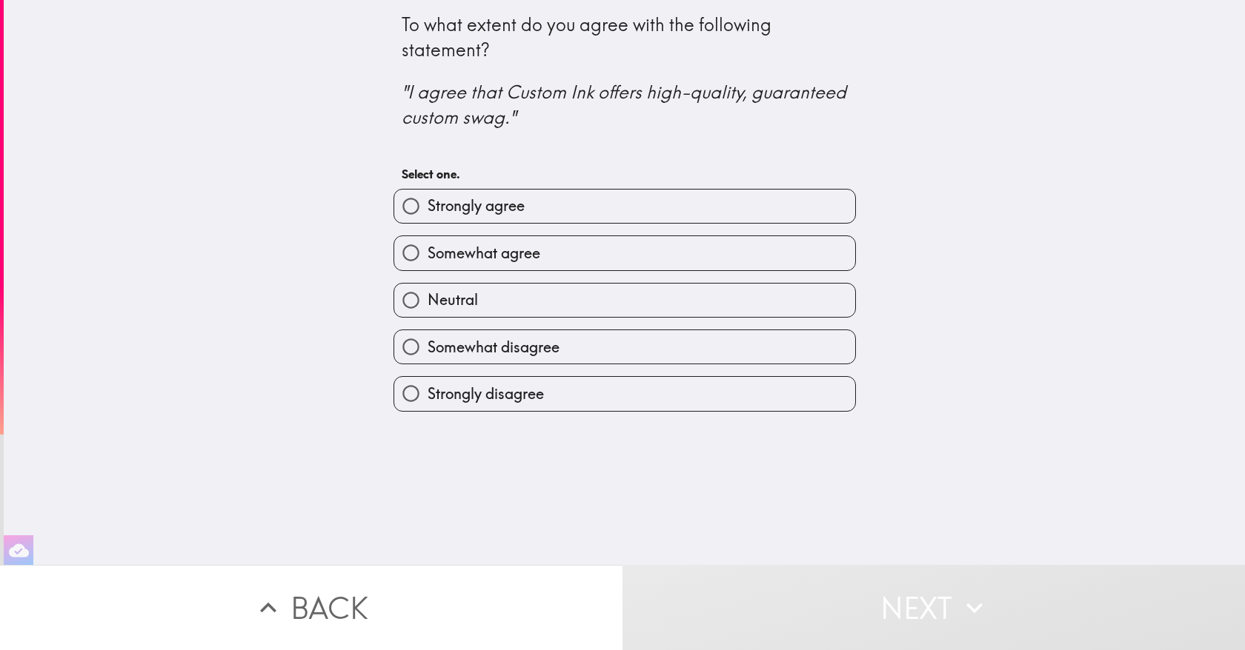
click at [680, 271] on div "Neutral" at bounding box center [619, 294] width 474 height 47
click at [681, 275] on div "Neutral" at bounding box center [619, 294] width 474 height 47
click at [676, 262] on label "Somewhat agree" at bounding box center [624, 252] width 461 height 33
click at [427, 262] on input "Somewhat agree" at bounding box center [410, 252] width 33 height 33
radio input "true"
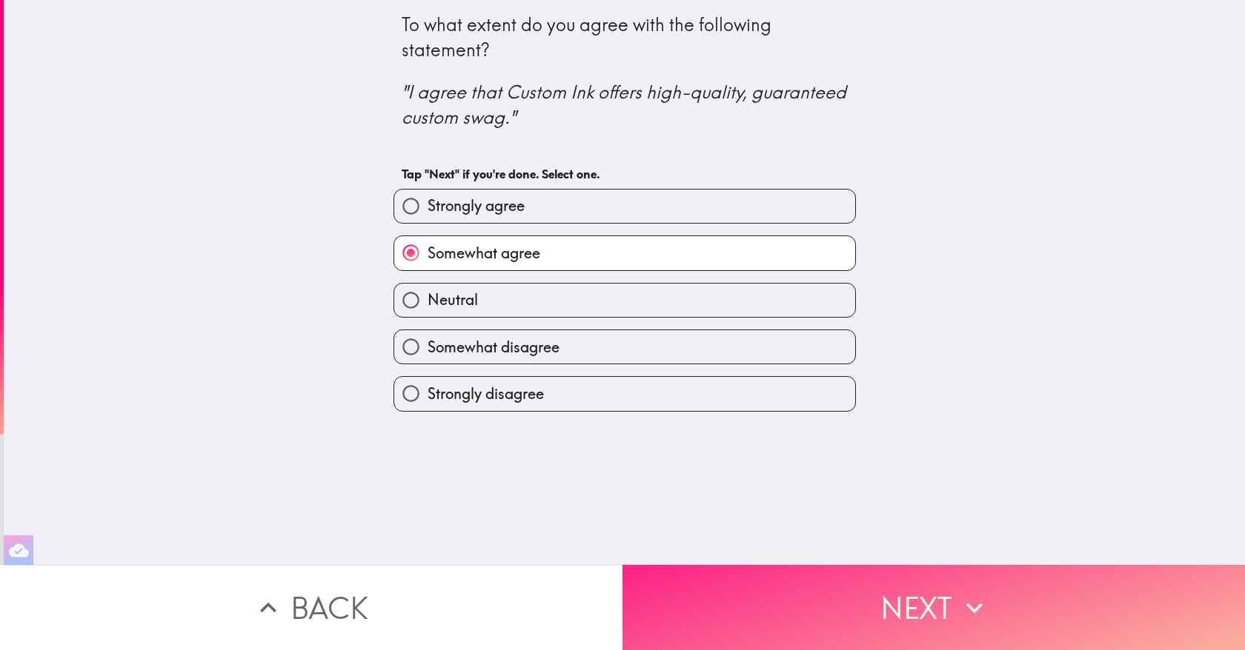
click at [747, 595] on button "Next" at bounding box center [933, 607] width 622 height 85
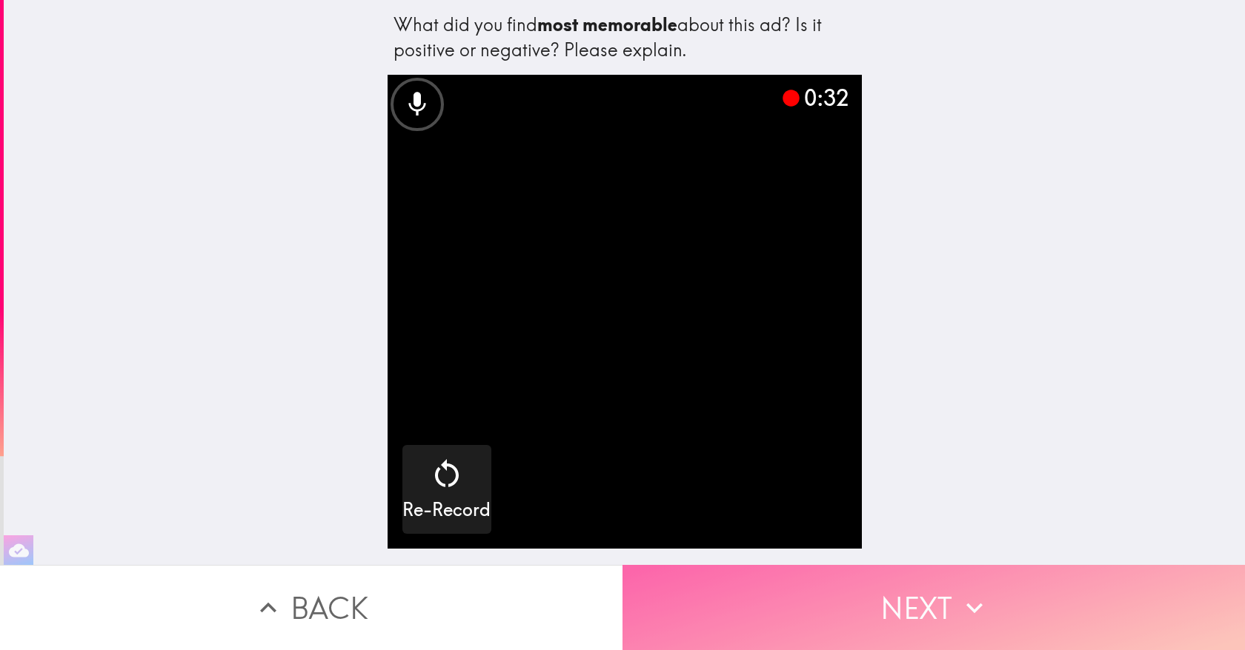
click at [799, 602] on button "Next" at bounding box center [933, 607] width 622 height 85
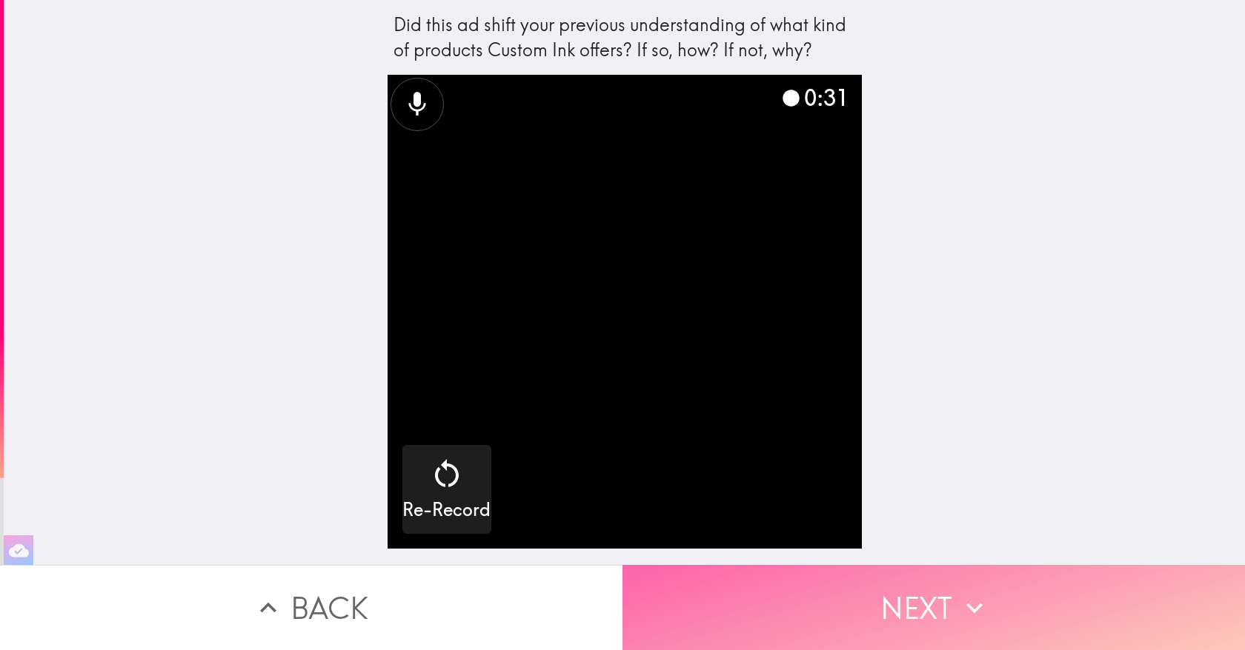
click at [810, 608] on button "Next" at bounding box center [933, 607] width 622 height 85
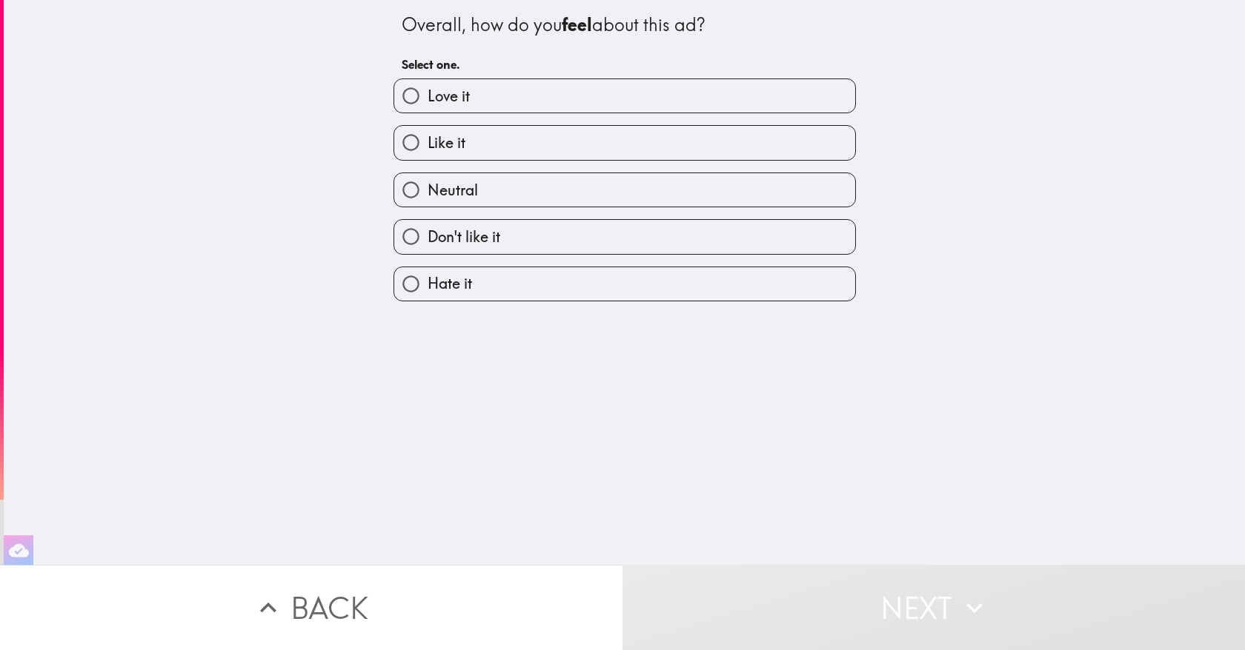
click at [693, 136] on label "Like it" at bounding box center [624, 142] width 461 height 33
click at [427, 136] on input "Like it" at bounding box center [410, 142] width 33 height 33
radio input "true"
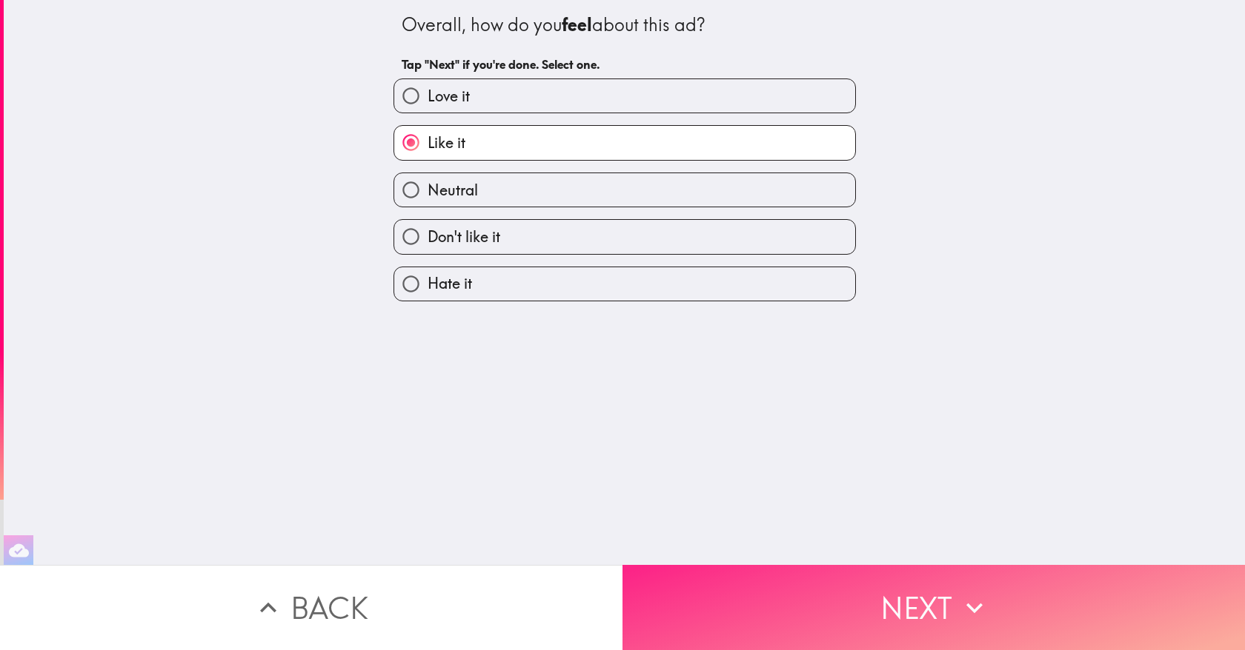
click at [830, 590] on button "Next" at bounding box center [933, 607] width 622 height 85
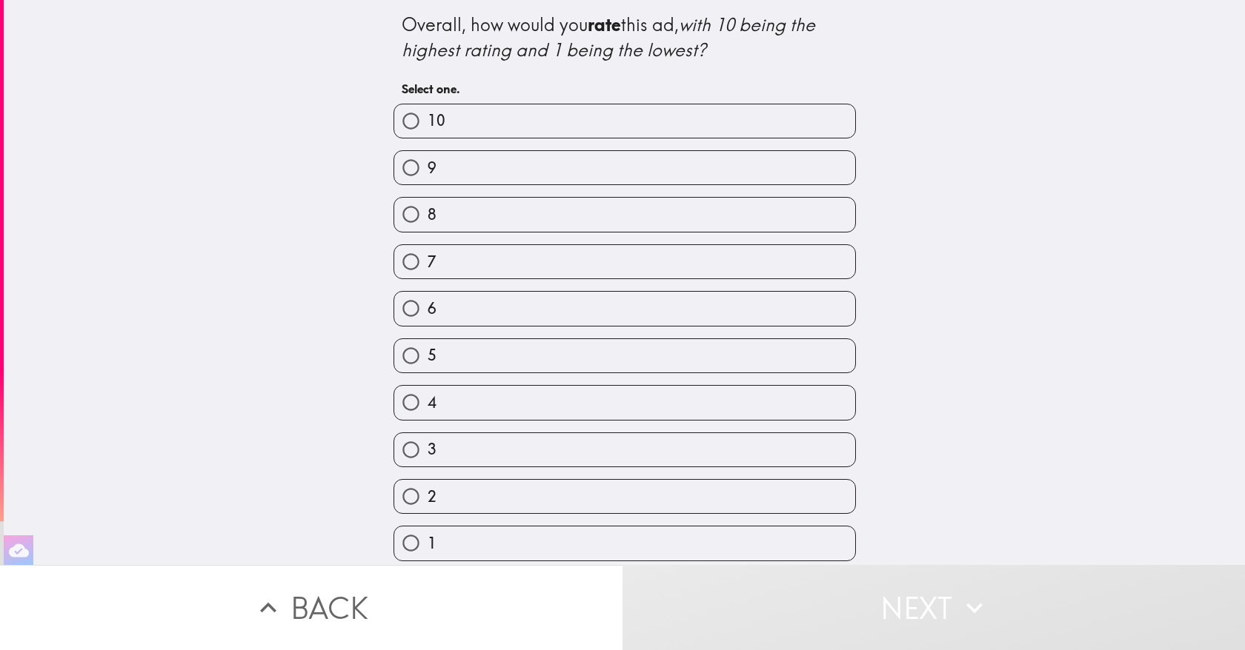
click at [676, 175] on label "9" at bounding box center [624, 167] width 461 height 33
click at [427, 175] on input "9" at bounding box center [410, 167] width 33 height 33
radio input "true"
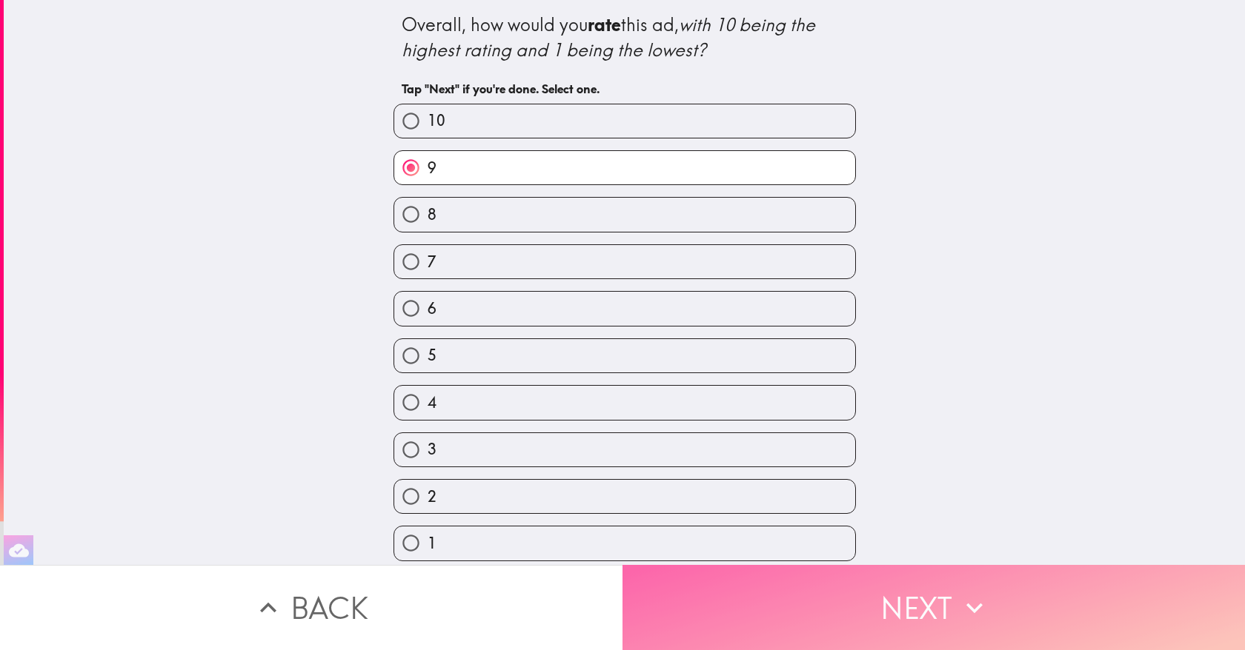
click at [731, 614] on button "Next" at bounding box center [933, 607] width 622 height 85
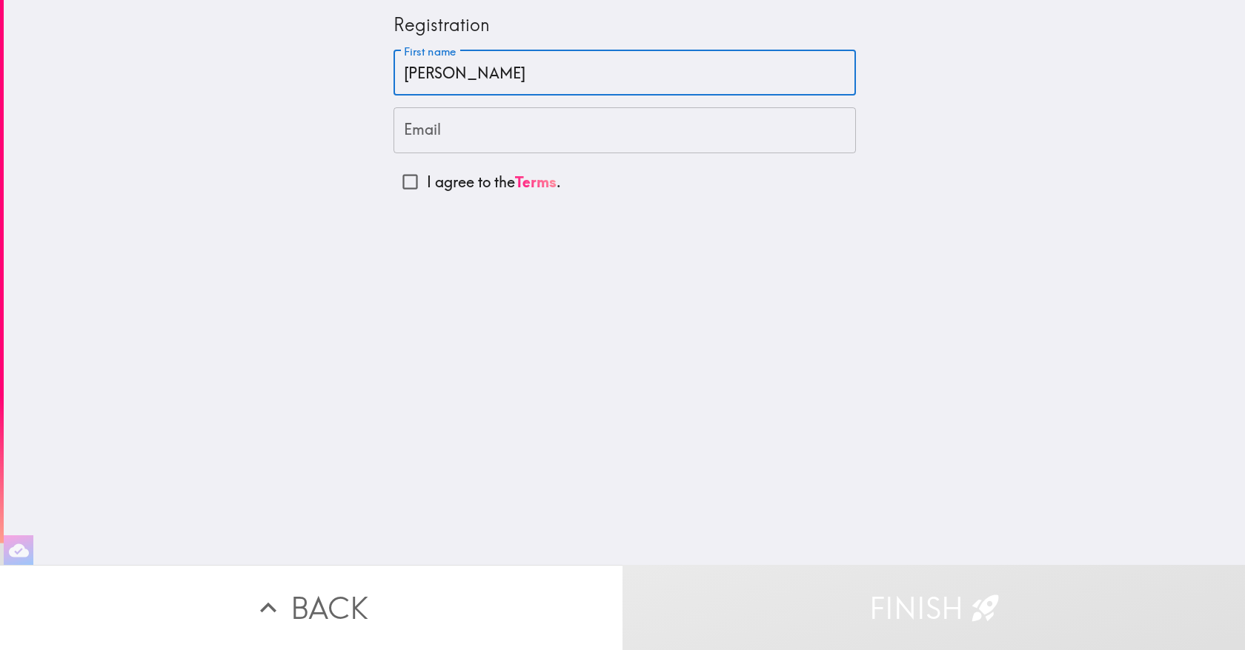
type input "[PERSON_NAME]"
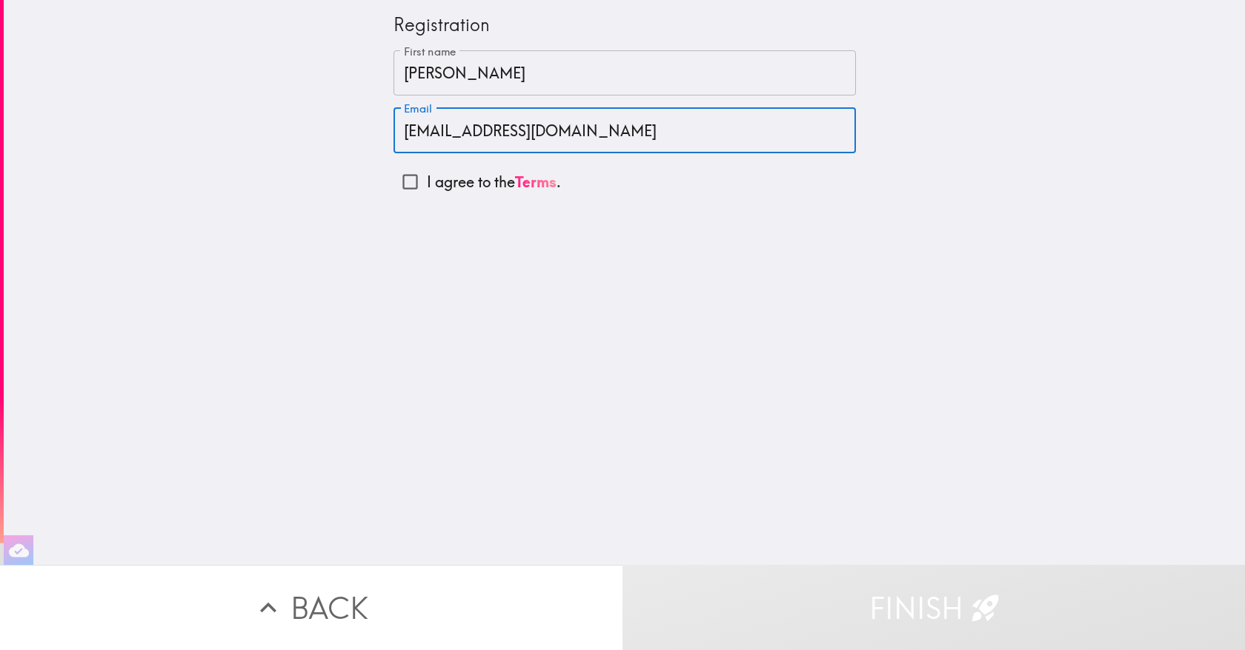
type input "[EMAIL_ADDRESS][DOMAIN_NAME]"
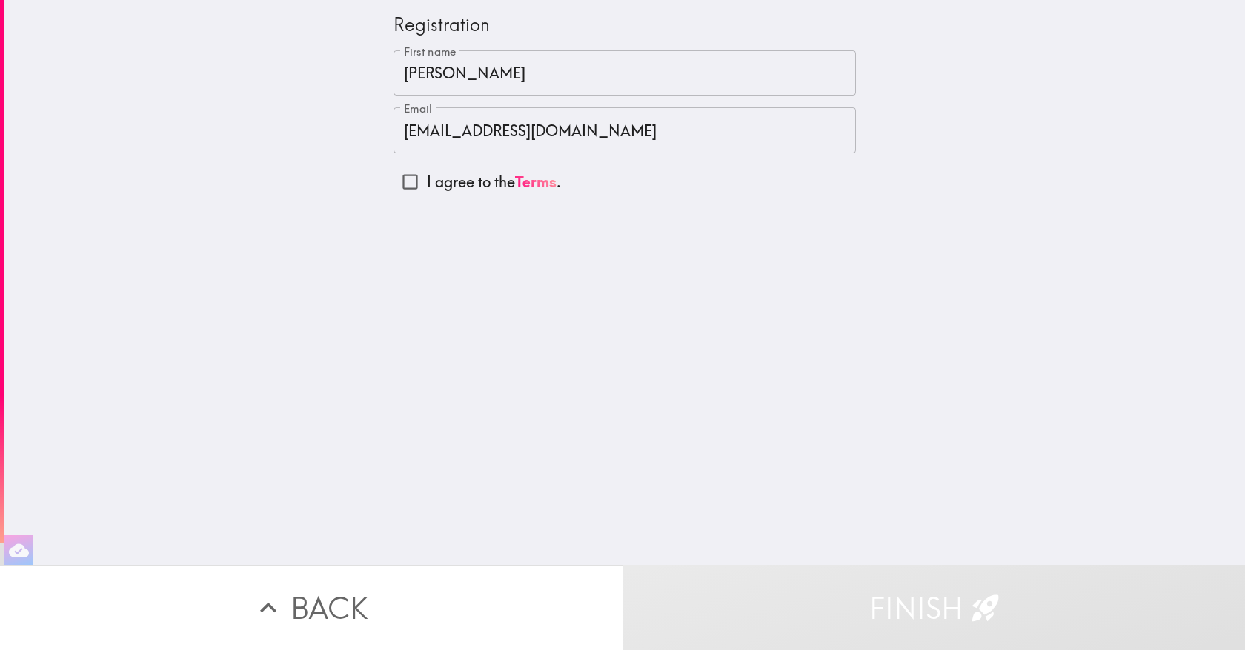
click at [439, 180] on p "I agree to the Terms ." at bounding box center [494, 182] width 134 height 21
click at [427, 180] on input "I agree to the Terms ." at bounding box center [409, 181] width 33 height 33
checkbox input "true"
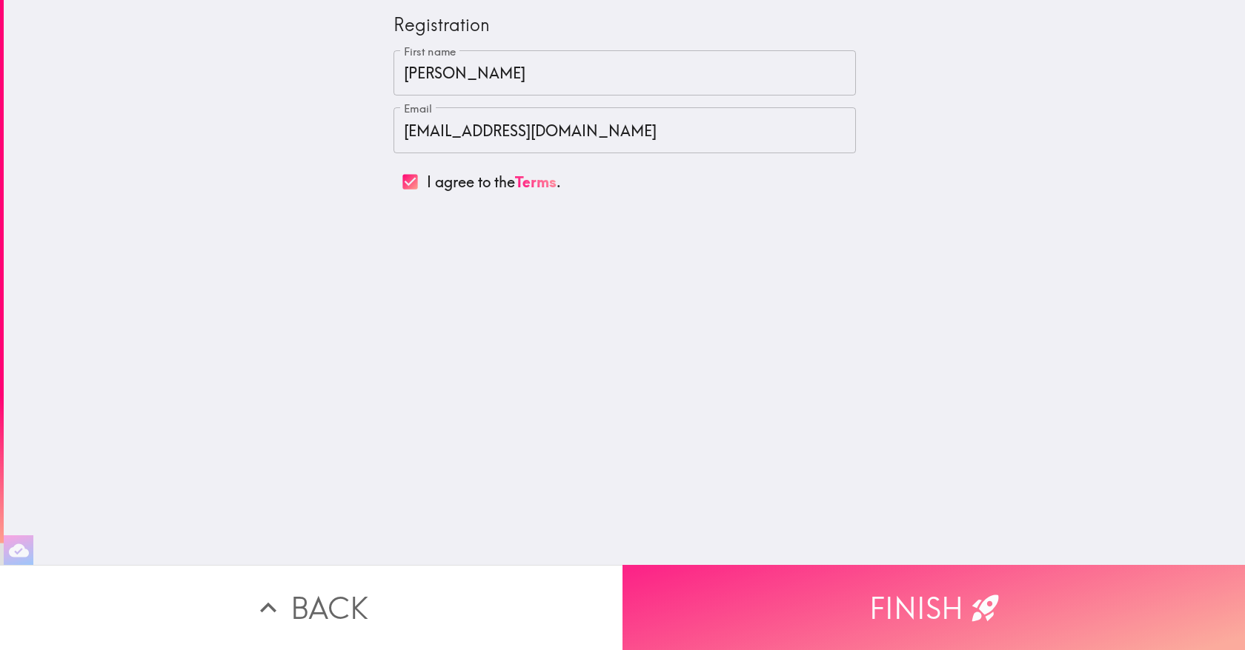
click at [837, 596] on button "Finish" at bounding box center [933, 607] width 622 height 85
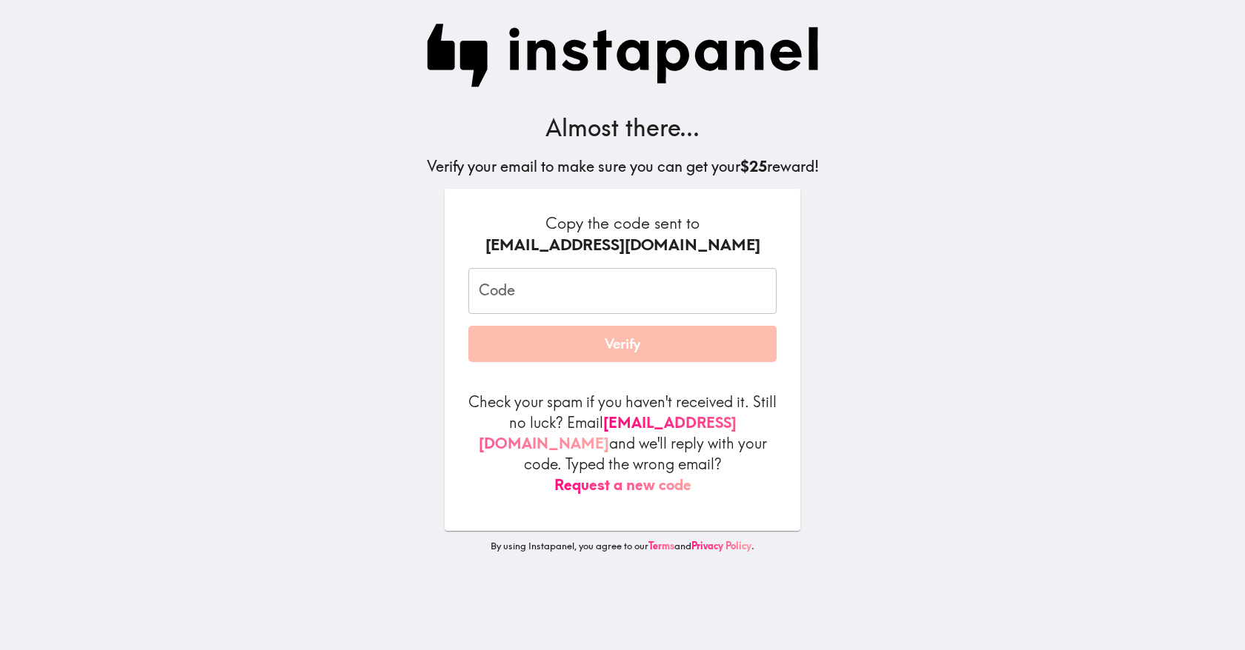
click at [648, 295] on input "Code" at bounding box center [622, 291] width 308 height 46
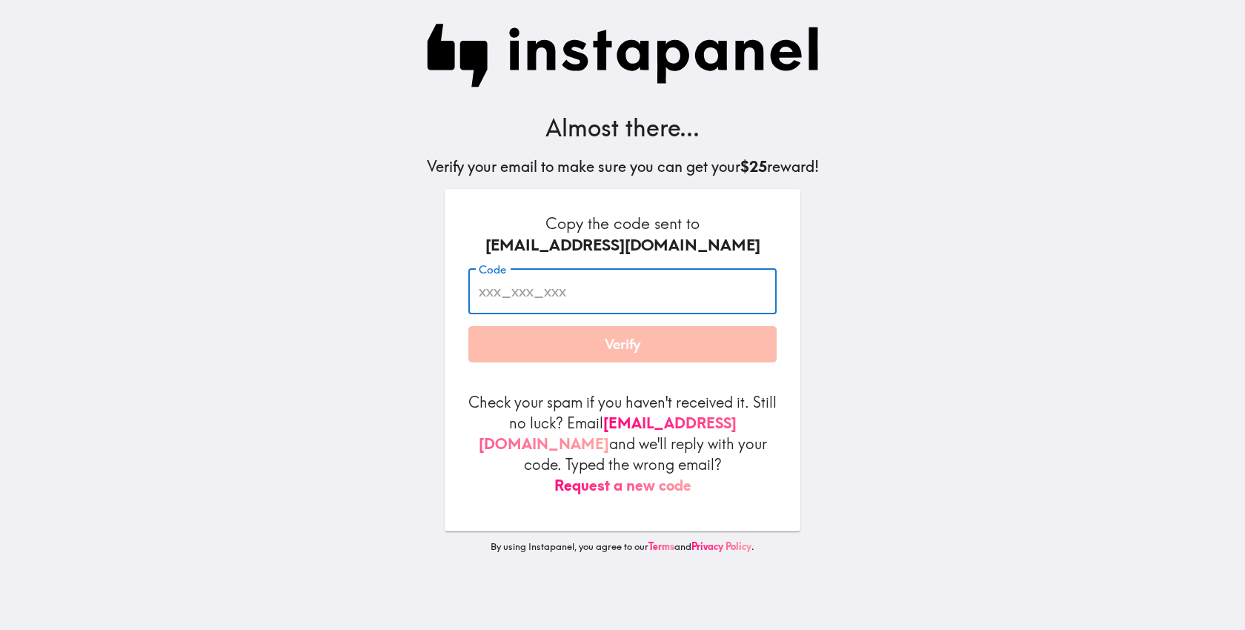
paste input "qQe_5mq_nNP"
type input "qQe_5mq_nNP"
click at [956, 135] on main "Almost there... Verify your email to make sure you can get your $25 reward! Cop…" at bounding box center [622, 315] width 1245 height 630
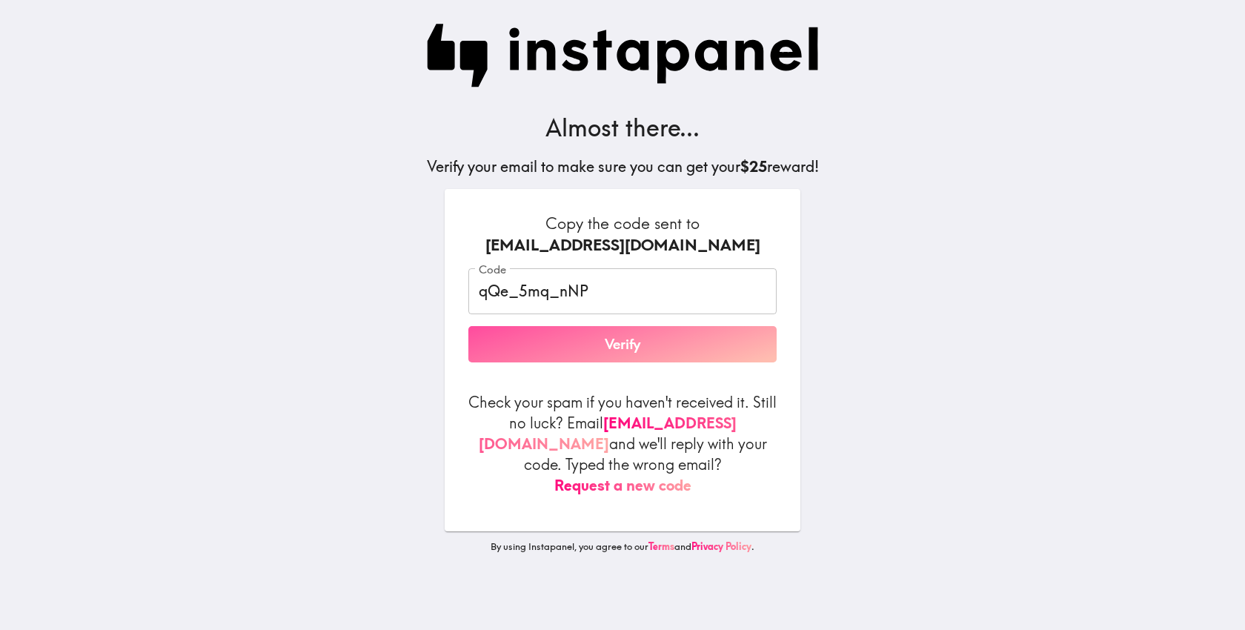
click at [693, 362] on button "Verify" at bounding box center [622, 344] width 308 height 37
